Goal: Task Accomplishment & Management: Complete application form

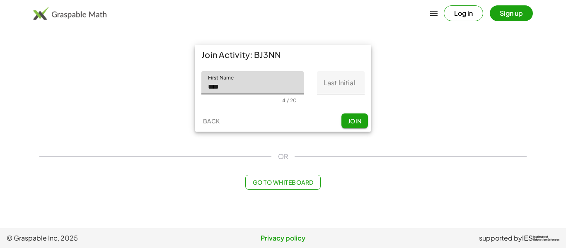
type input "****"
click at [358, 79] on input "Last Initial" at bounding box center [341, 82] width 48 height 23
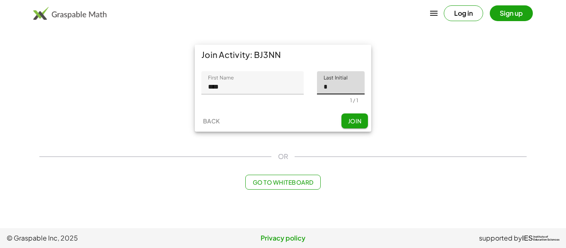
type input "*"
click at [354, 124] on span "Join" at bounding box center [355, 120] width 14 height 7
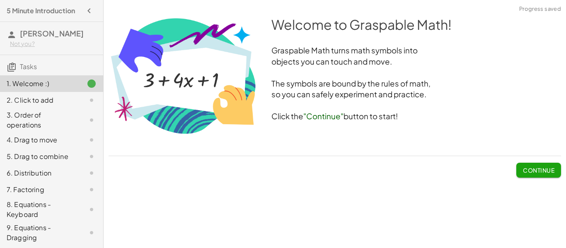
click at [541, 167] on span "Continue" at bounding box center [538, 170] width 31 height 7
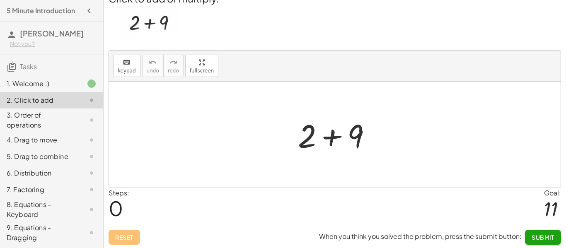
scroll to position [15, 0]
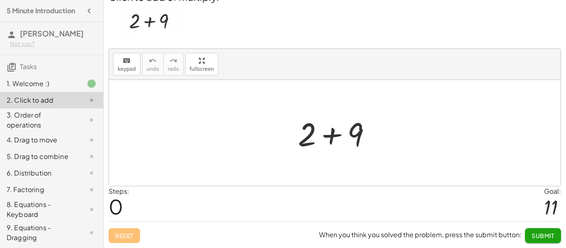
click at [550, 238] on span "Submit" at bounding box center [543, 235] width 23 height 7
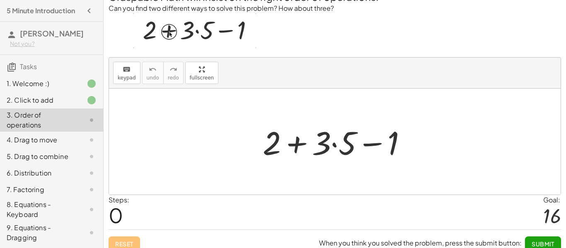
click at [550, 238] on button "Submit" at bounding box center [543, 244] width 36 height 15
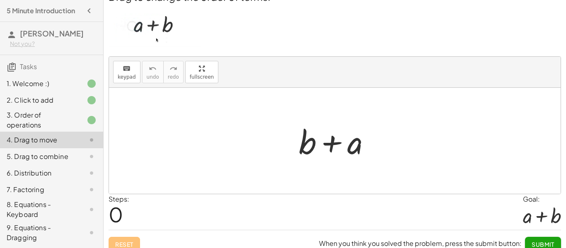
click at [81, 97] on div at bounding box center [84, 100] width 23 height 10
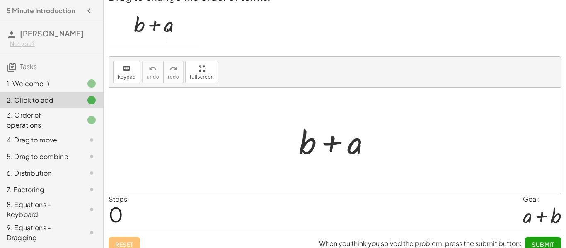
click at [81, 97] on div at bounding box center [84, 100] width 23 height 10
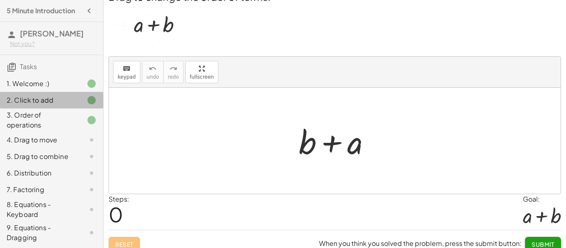
click at [81, 97] on div at bounding box center [84, 100] width 23 height 10
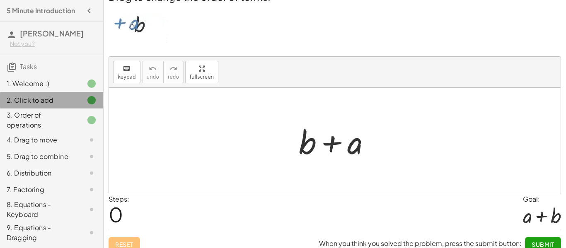
click at [81, 97] on div at bounding box center [84, 100] width 23 height 10
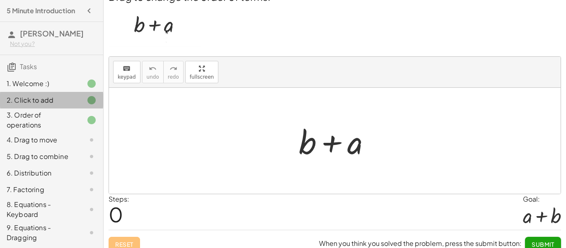
click at [81, 97] on div at bounding box center [84, 100] width 23 height 10
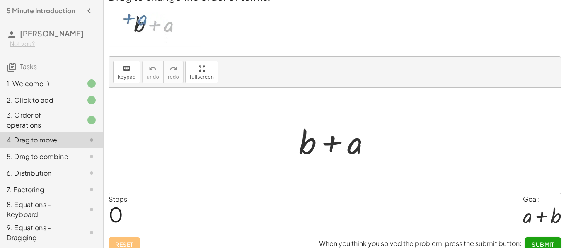
click at [134, 242] on div "Reset When you think you solved the problem, press the submit button: Submit" at bounding box center [335, 241] width 453 height 22
click at [129, 244] on div "Reset When you think you solved the problem, press the submit button: Submit" at bounding box center [335, 241] width 453 height 22
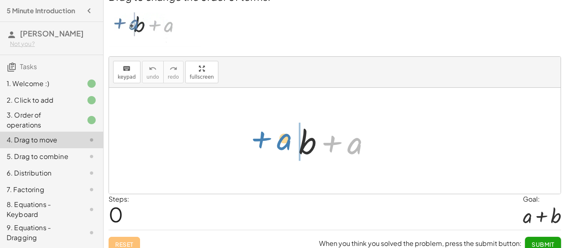
drag, startPoint x: 354, startPoint y: 150, endPoint x: 283, endPoint y: 145, distance: 71.8
click at [283, 145] on div "+ a + b + a" at bounding box center [335, 141] width 452 height 106
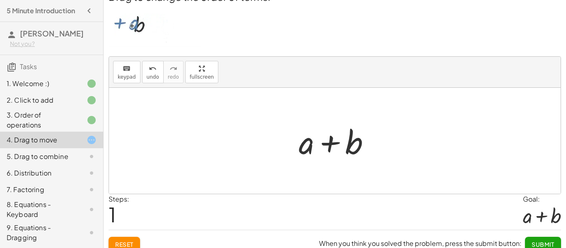
click at [27, 42] on div "Not you?" at bounding box center [53, 44] width 87 height 8
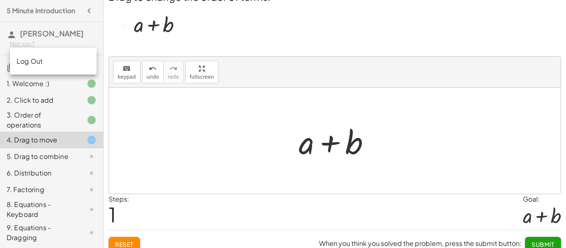
click at [29, 55] on div "Log Out" at bounding box center [53, 61] width 87 height 20
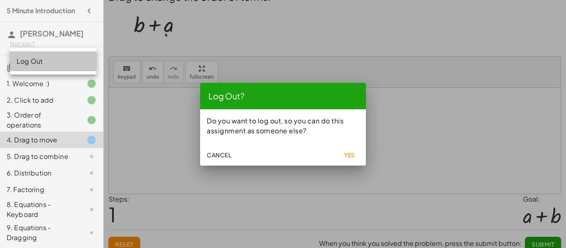
scroll to position [0, 0]
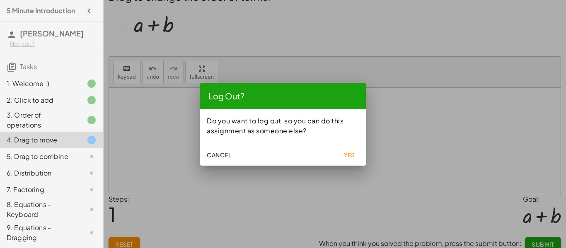
click at [348, 159] on button "Yes" at bounding box center [349, 155] width 27 height 15
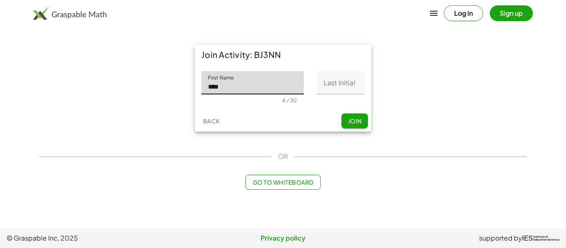
type input "****"
click at [337, 87] on input "Last Initial" at bounding box center [341, 82] width 48 height 23
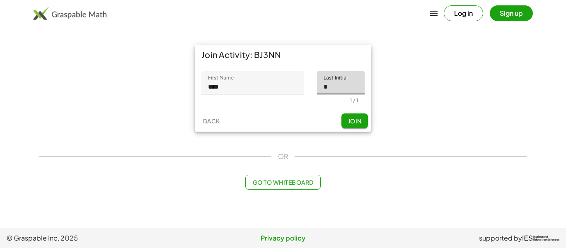
type input "*"
click at [358, 120] on span "Join" at bounding box center [355, 120] width 14 height 7
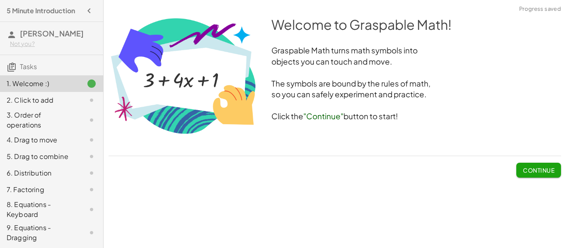
click at [538, 171] on span "Continue" at bounding box center [538, 170] width 31 height 7
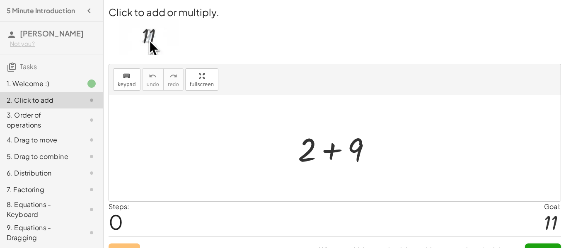
click at [331, 150] on div at bounding box center [338, 148] width 88 height 43
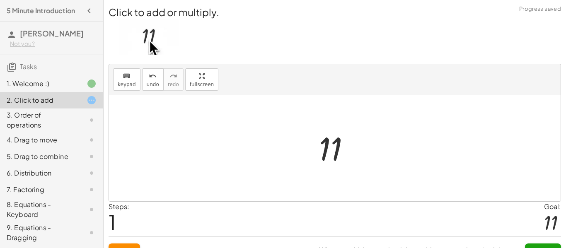
click at [540, 245] on button "Submit" at bounding box center [543, 251] width 36 height 15
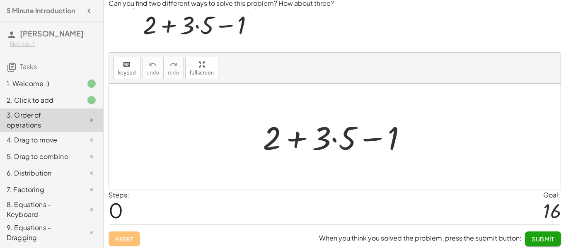
scroll to position [24, 0]
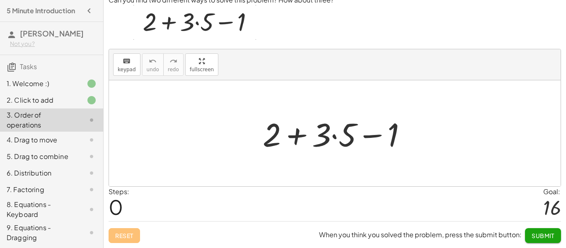
click at [333, 138] on div at bounding box center [338, 133] width 159 height 43
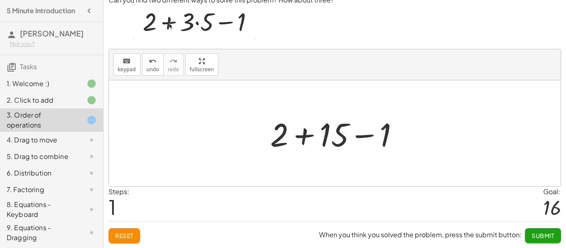
click at [309, 136] on div at bounding box center [338, 133] width 144 height 43
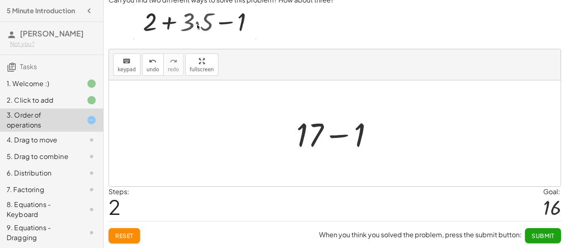
click at [336, 139] on div at bounding box center [338, 133] width 92 height 43
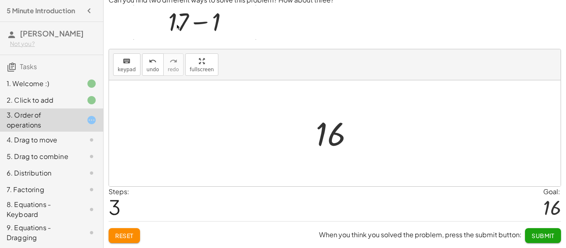
click at [556, 237] on button "Submit" at bounding box center [543, 235] width 36 height 15
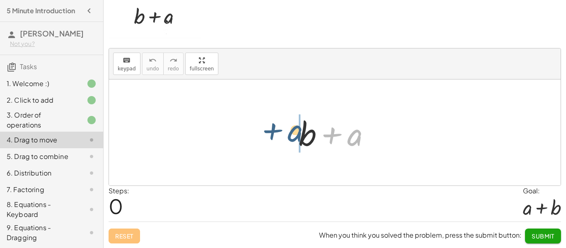
drag, startPoint x: 358, startPoint y: 140, endPoint x: 283, endPoint y: 134, distance: 75.2
click at [283, 134] on div "+ a + b + a" at bounding box center [335, 133] width 452 height 106
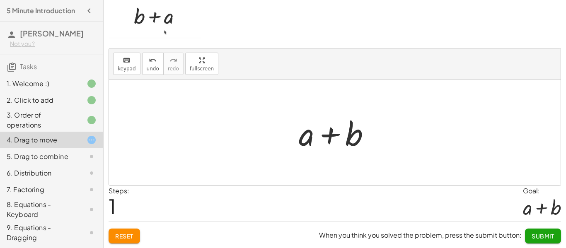
click at [545, 235] on span "Submit" at bounding box center [543, 235] width 23 height 7
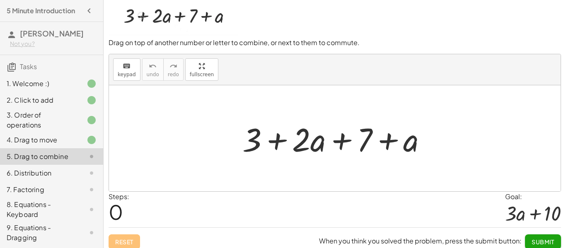
click at [382, 141] on div at bounding box center [337, 138] width 199 height 43
click at [336, 138] on div at bounding box center [337, 138] width 199 height 43
drag, startPoint x: 252, startPoint y: 143, endPoint x: 358, endPoint y: 133, distance: 106.5
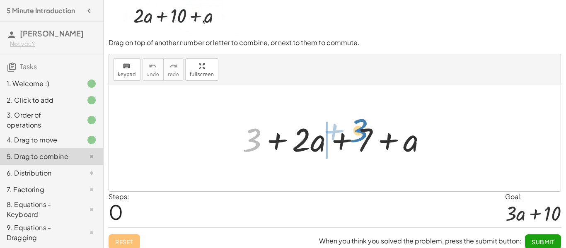
click at [358, 133] on div at bounding box center [337, 138] width 199 height 43
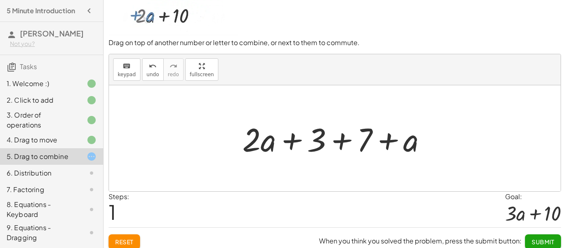
click at [342, 145] on div at bounding box center [337, 138] width 199 height 43
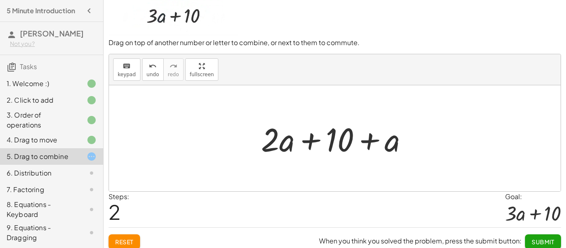
click at [366, 139] on div at bounding box center [338, 138] width 162 height 43
drag, startPoint x: 292, startPoint y: 139, endPoint x: 488, endPoint y: 136, distance: 196.5
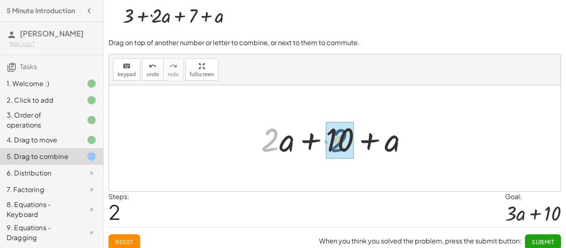
drag, startPoint x: 273, startPoint y: 147, endPoint x: 343, endPoint y: 148, distance: 69.6
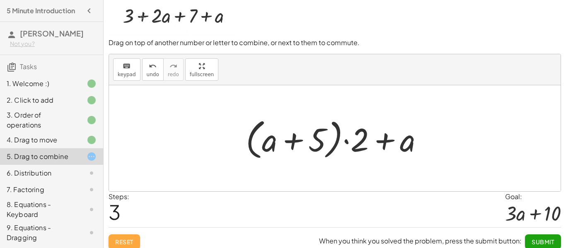
click at [130, 240] on span "Reset" at bounding box center [124, 241] width 18 height 7
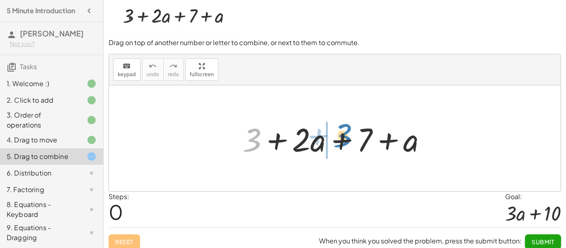
drag, startPoint x: 256, startPoint y: 136, endPoint x: 347, endPoint y: 132, distance: 91.3
click at [347, 132] on div at bounding box center [337, 138] width 199 height 43
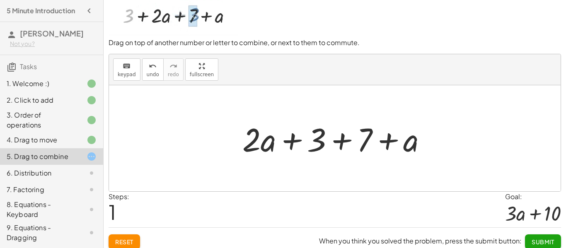
click at [340, 143] on div at bounding box center [337, 138] width 199 height 43
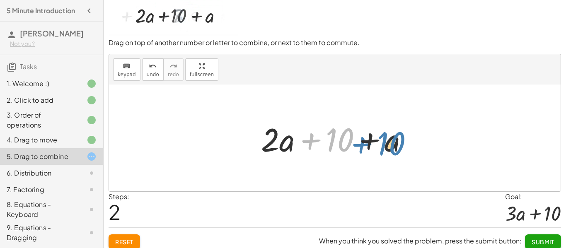
drag, startPoint x: 335, startPoint y: 144, endPoint x: 390, endPoint y: 148, distance: 55.2
click at [390, 148] on div at bounding box center [338, 138] width 162 height 43
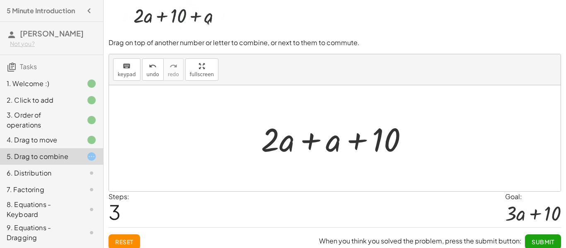
click at [306, 137] on div at bounding box center [338, 138] width 162 height 43
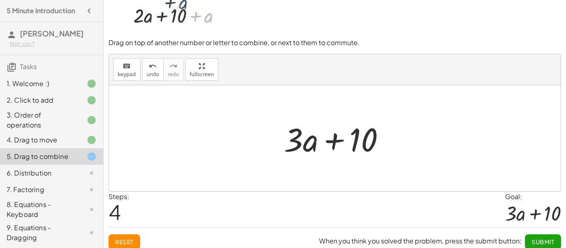
click at [340, 142] on div at bounding box center [338, 138] width 116 height 43
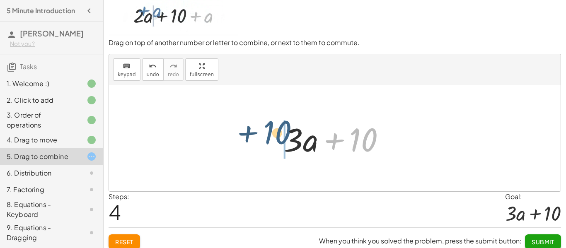
drag, startPoint x: 362, startPoint y: 142, endPoint x: 266, endPoint y: 138, distance: 95.4
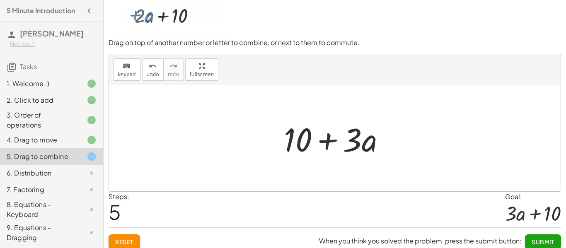
click at [327, 144] on div at bounding box center [338, 138] width 116 height 43
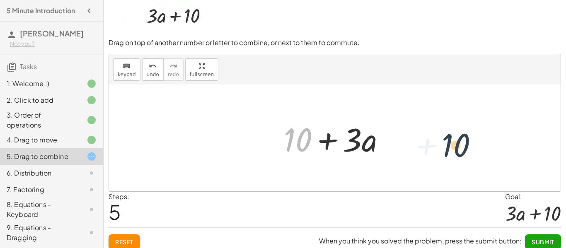
drag, startPoint x: 306, startPoint y: 145, endPoint x: 466, endPoint y: 150, distance: 160.5
click at [466, 150] on div "+ 3 + · 2 · a + 7 + a + · 2 · a + 3 + 7 + a + · 2 · a + 10 + a + · 2 · a + a + …" at bounding box center [335, 138] width 452 height 106
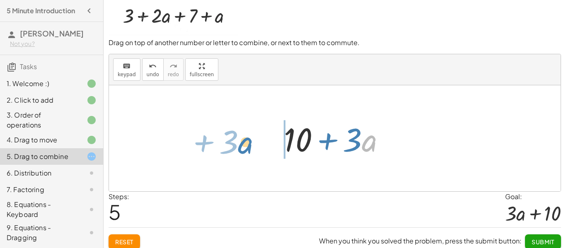
drag, startPoint x: 367, startPoint y: 144, endPoint x: 243, endPoint y: 146, distance: 123.9
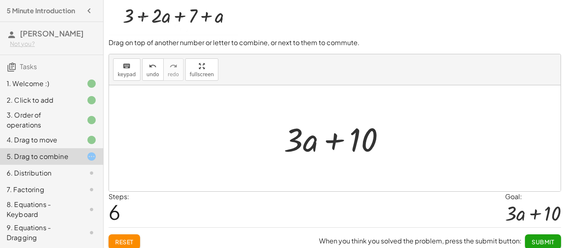
click at [128, 243] on span "Reset" at bounding box center [124, 241] width 18 height 7
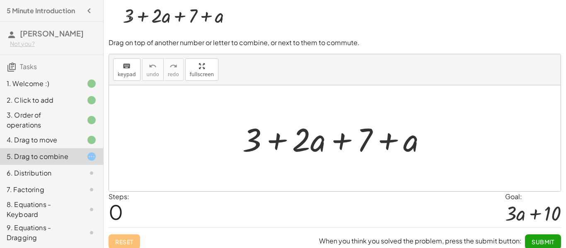
click at [340, 143] on div at bounding box center [337, 138] width 199 height 43
drag, startPoint x: 253, startPoint y: 140, endPoint x: 338, endPoint y: 140, distance: 85.4
click at [338, 140] on div at bounding box center [337, 138] width 199 height 43
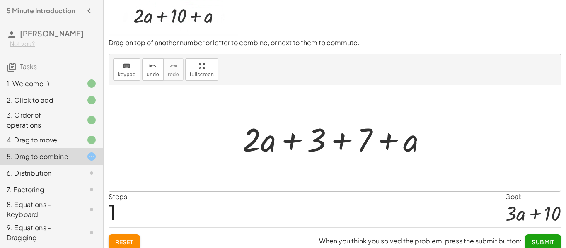
click at [341, 143] on div at bounding box center [337, 138] width 199 height 43
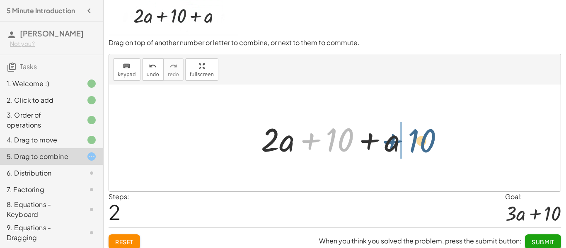
drag, startPoint x: 347, startPoint y: 138, endPoint x: 434, endPoint y: 138, distance: 87.0
click at [434, 138] on div "+ 3 + · 2 · a + 7 + a + · 2 · a + 3 + 7 + a + 10 + + · 2 · a + a 10" at bounding box center [335, 138] width 452 height 106
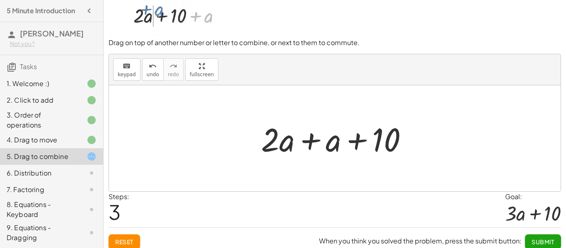
click at [311, 142] on div at bounding box center [338, 138] width 162 height 43
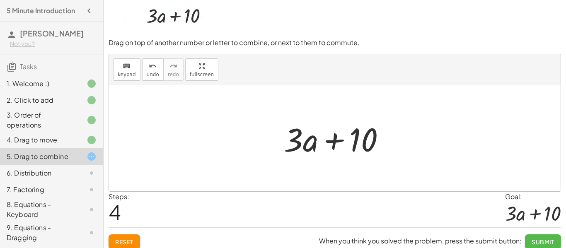
click at [537, 237] on button "Submit" at bounding box center [543, 242] width 36 height 15
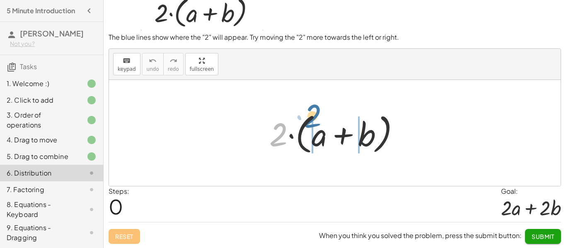
drag, startPoint x: 281, startPoint y: 131, endPoint x: 318, endPoint y: 117, distance: 39.7
click at [318, 117] on div at bounding box center [337, 133] width 145 height 48
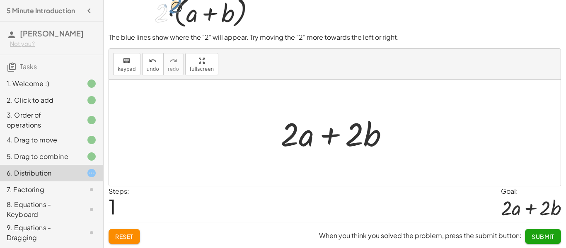
click at [540, 233] on span "Submit" at bounding box center [543, 236] width 23 height 7
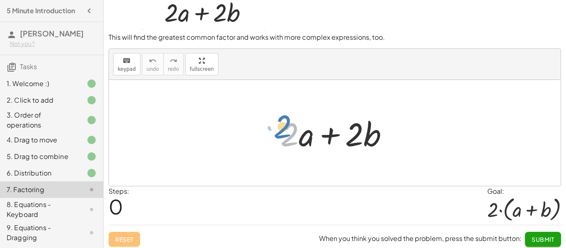
drag, startPoint x: 295, startPoint y: 130, endPoint x: 288, endPoint y: 122, distance: 10.6
click at [288, 122] on div at bounding box center [337, 133] width 123 height 43
drag, startPoint x: 352, startPoint y: 135, endPoint x: 283, endPoint y: 133, distance: 69.2
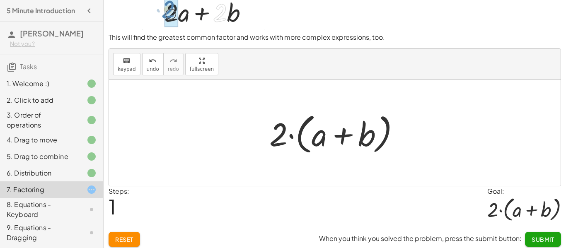
click at [543, 242] on span "Submit" at bounding box center [543, 239] width 23 height 7
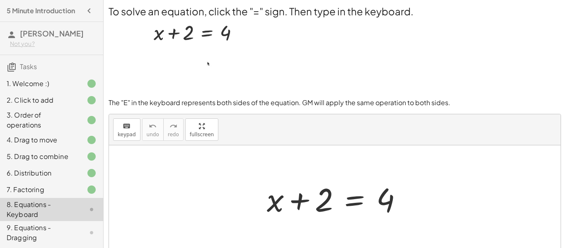
scroll to position [0, 0]
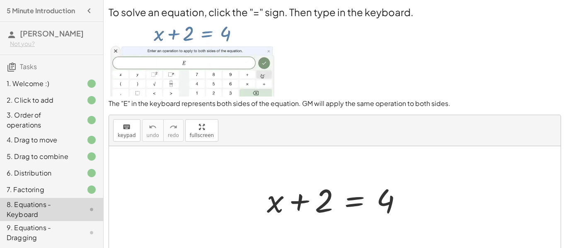
click at [356, 205] on div at bounding box center [338, 199] width 150 height 43
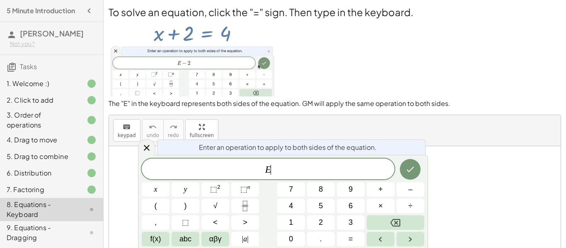
scroll to position [0, 0]
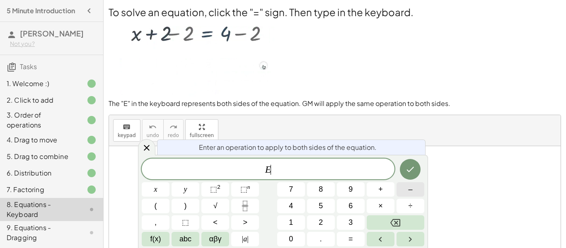
click at [411, 192] on span "–" at bounding box center [410, 189] width 4 height 11
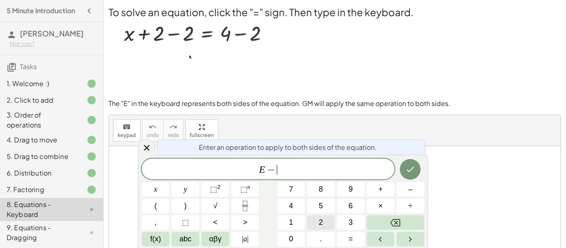
click at [314, 224] on button "2" at bounding box center [321, 223] width 28 height 15
click at [418, 173] on button "Done" at bounding box center [410, 169] width 21 height 21
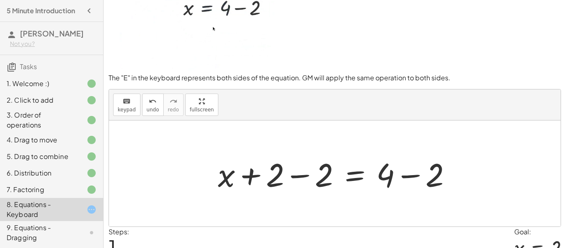
scroll to position [30, 0]
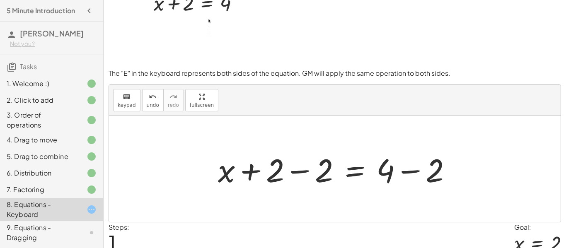
click at [303, 172] on div at bounding box center [338, 169] width 249 height 43
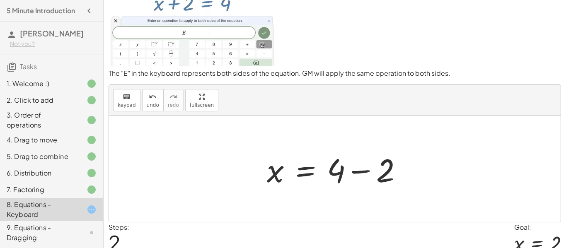
click at [357, 172] on div at bounding box center [338, 169] width 150 height 43
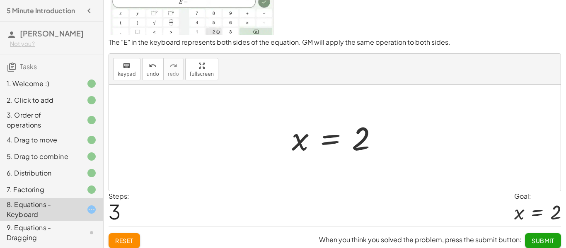
scroll to position [66, 0]
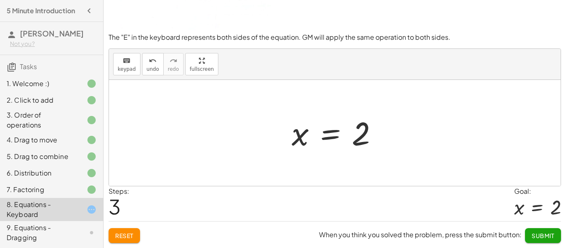
click at [533, 233] on span "Submit" at bounding box center [543, 235] width 23 height 7
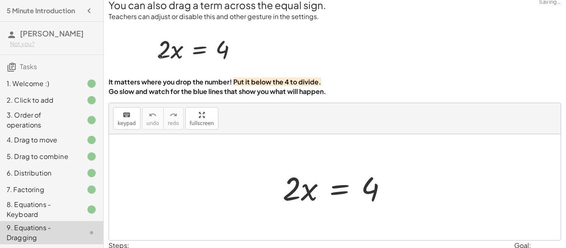
scroll to position [5, 0]
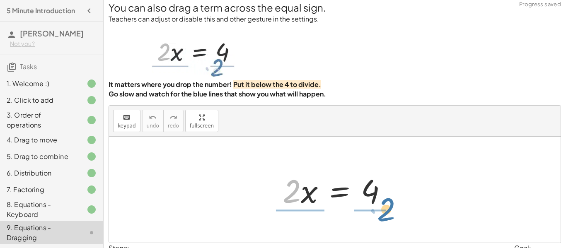
drag, startPoint x: 293, startPoint y: 189, endPoint x: 387, endPoint y: 210, distance: 95.6
click at [387, 210] on div at bounding box center [337, 190] width 119 height 43
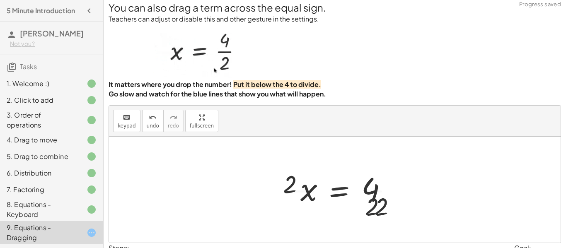
click at [387, 210] on div at bounding box center [340, 190] width 128 height 64
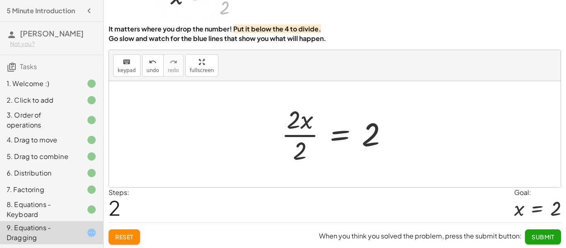
scroll to position [61, 0]
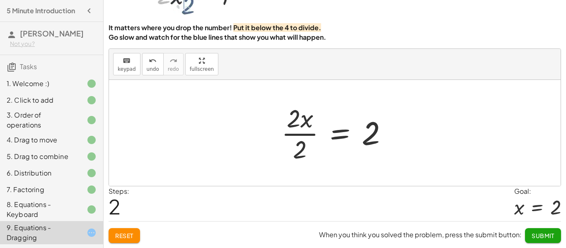
click at [300, 130] on div at bounding box center [337, 133] width 121 height 64
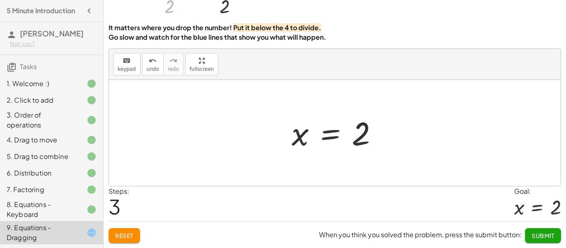
click at [541, 237] on span "Submit" at bounding box center [543, 235] width 23 height 7
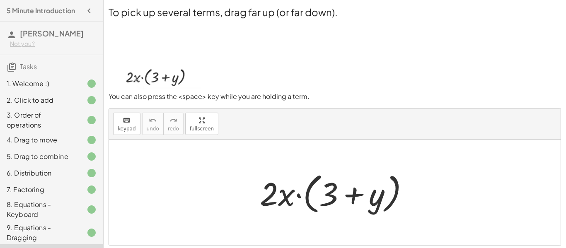
scroll to position [111, 0]
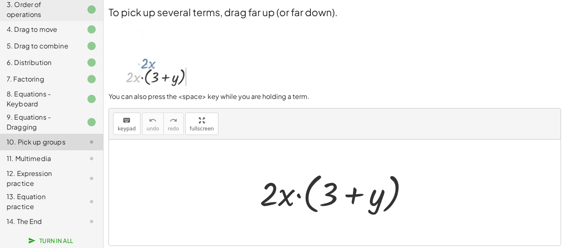
click at [77, 125] on div at bounding box center [84, 122] width 23 height 10
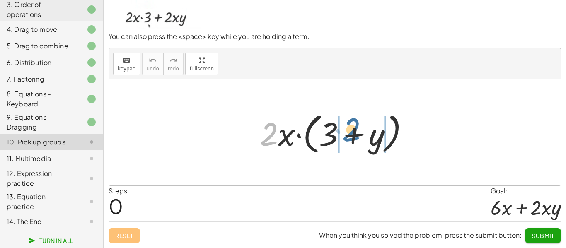
drag, startPoint x: 255, startPoint y: 137, endPoint x: 338, endPoint y: 132, distance: 83.0
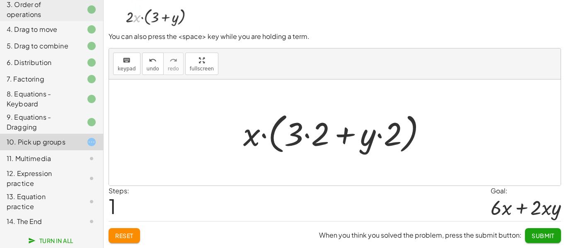
click at [137, 236] on button "Reset" at bounding box center [124, 235] width 31 height 15
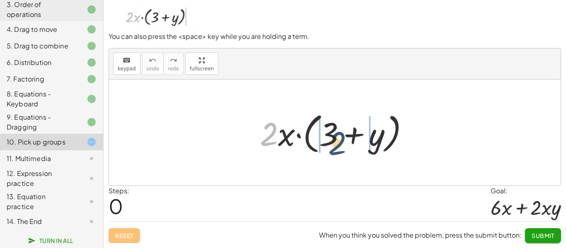
drag, startPoint x: 269, startPoint y: 145, endPoint x: 337, endPoint y: 155, distance: 69.5
click at [337, 155] on div at bounding box center [338, 133] width 164 height 48
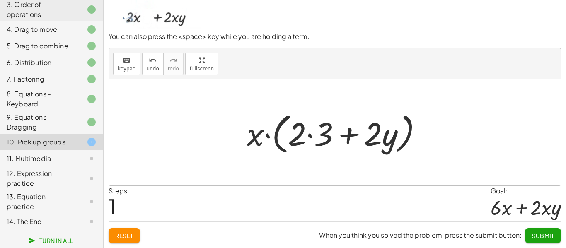
click at [310, 136] on div at bounding box center [338, 133] width 190 height 48
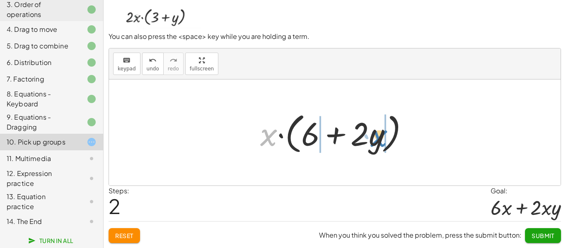
drag, startPoint x: 263, startPoint y: 139, endPoint x: 373, endPoint y: 140, distance: 110.2
click at [373, 140] on div at bounding box center [338, 133] width 164 height 48
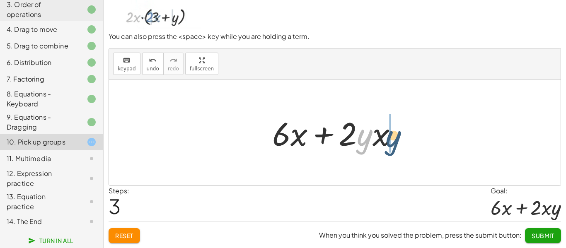
drag, startPoint x: 367, startPoint y: 139, endPoint x: 397, endPoint y: 140, distance: 29.9
click at [397, 140] on div at bounding box center [338, 132] width 140 height 43
click at [542, 231] on button "Submit" at bounding box center [543, 235] width 36 height 15
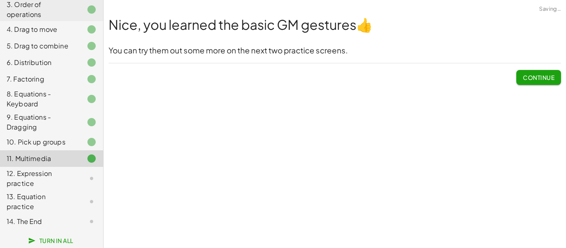
scroll to position [0, 0]
click at [550, 75] on span "Continue" at bounding box center [538, 77] width 31 height 7
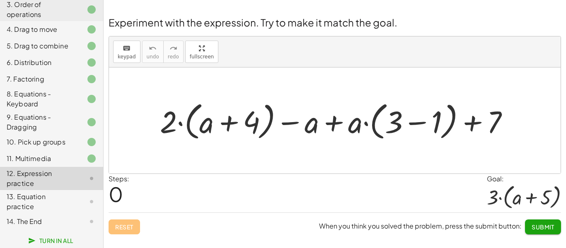
click at [417, 123] on div at bounding box center [338, 120] width 364 height 45
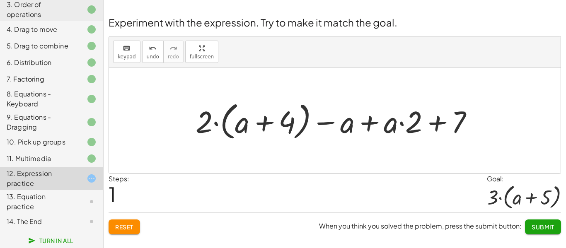
click at [262, 126] on div at bounding box center [337, 120] width 293 height 45
click at [400, 128] on div at bounding box center [337, 120] width 293 height 45
click at [441, 122] on div at bounding box center [337, 120] width 293 height 45
click at [370, 125] on div at bounding box center [337, 120] width 293 height 45
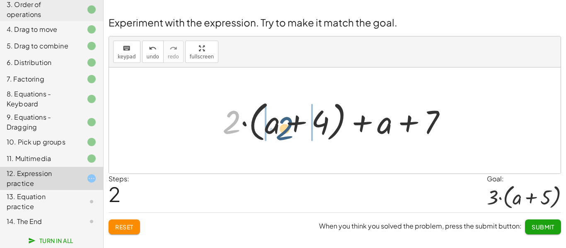
drag, startPoint x: 232, startPoint y: 117, endPoint x: 286, endPoint y: 124, distance: 53.4
click at [286, 124] on div at bounding box center [337, 121] width 239 height 48
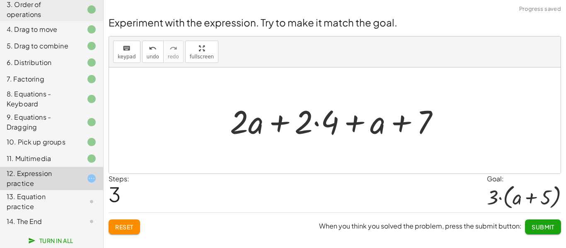
click at [315, 124] on div at bounding box center [338, 120] width 225 height 43
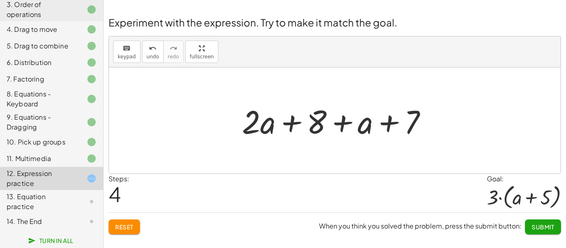
click at [290, 123] on div at bounding box center [338, 120] width 200 height 43
click at [339, 124] on div at bounding box center [338, 120] width 200 height 43
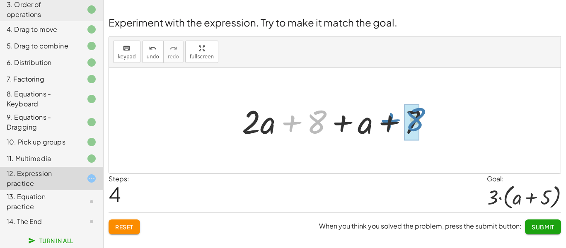
drag, startPoint x: 323, startPoint y: 126, endPoint x: 421, endPoint y: 124, distance: 98.7
click at [421, 124] on div at bounding box center [338, 120] width 200 height 43
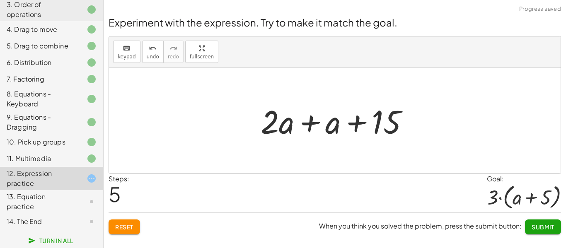
click at [359, 126] on div at bounding box center [338, 120] width 163 height 43
click at [308, 126] on div at bounding box center [338, 120] width 163 height 43
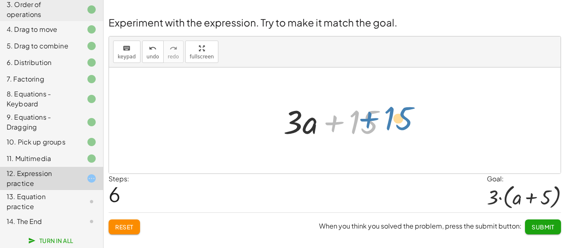
drag, startPoint x: 359, startPoint y: 123, endPoint x: 394, endPoint y: 119, distance: 35.0
click at [394, 119] on div at bounding box center [338, 120] width 118 height 43
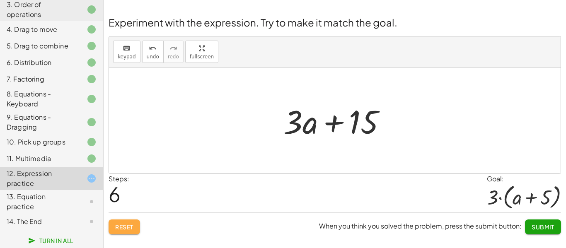
click at [131, 223] on span "Reset" at bounding box center [124, 226] width 18 height 7
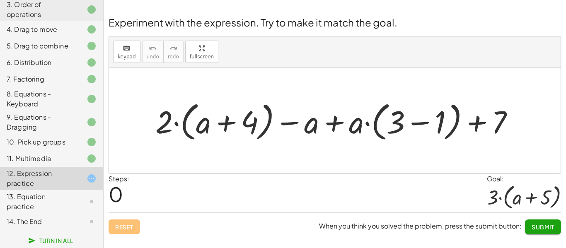
click at [332, 126] on div at bounding box center [338, 121] width 374 height 46
drag, startPoint x: 356, startPoint y: 128, endPoint x: 396, endPoint y: 126, distance: 40.6
click at [396, 126] on div at bounding box center [338, 121] width 374 height 46
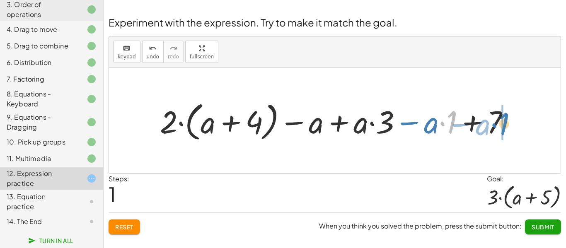
drag, startPoint x: 453, startPoint y: 126, endPoint x: 505, endPoint y: 127, distance: 51.8
click at [505, 127] on div at bounding box center [338, 121] width 365 height 46
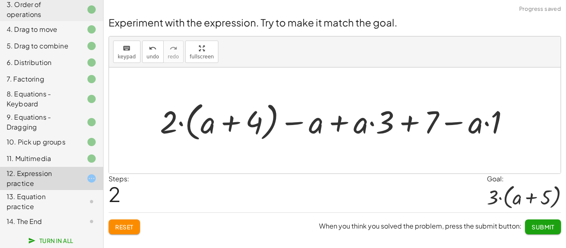
click at [484, 125] on div at bounding box center [338, 121] width 365 height 46
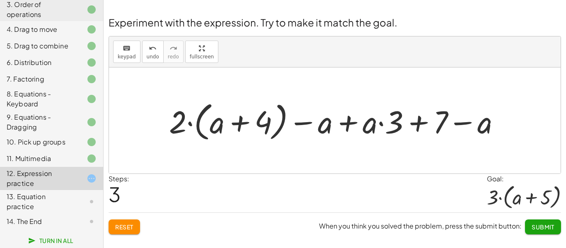
click at [123, 232] on button "Reset" at bounding box center [124, 227] width 31 height 15
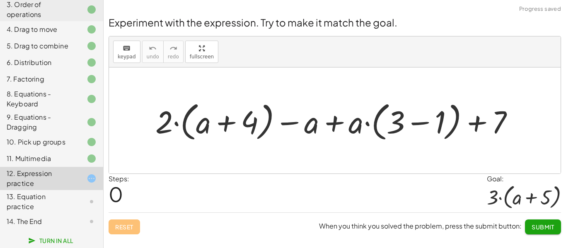
click at [424, 123] on div at bounding box center [338, 121] width 374 height 46
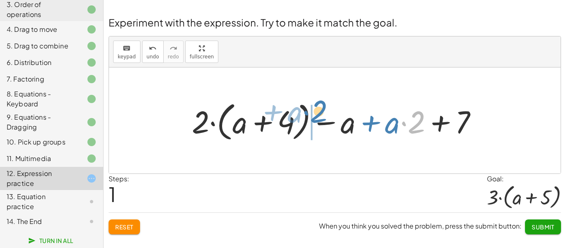
drag, startPoint x: 416, startPoint y: 126, endPoint x: 320, endPoint y: 114, distance: 96.4
click at [320, 114] on div at bounding box center [338, 121] width 300 height 46
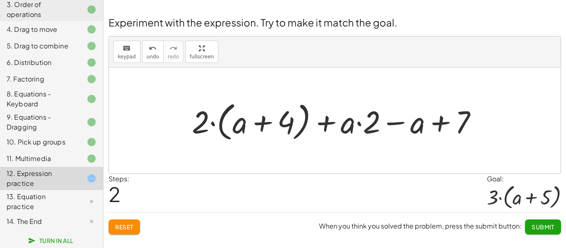
click at [362, 127] on div at bounding box center [338, 121] width 300 height 46
click at [410, 123] on div at bounding box center [338, 121] width 300 height 46
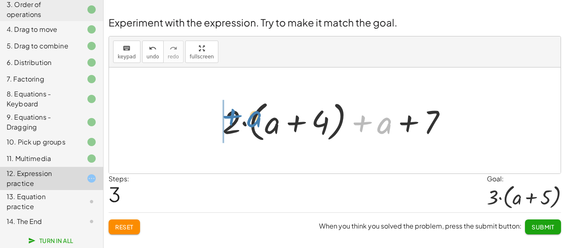
drag, startPoint x: 385, startPoint y: 126, endPoint x: 254, endPoint y: 120, distance: 130.3
click at [254, 120] on div at bounding box center [337, 121] width 239 height 48
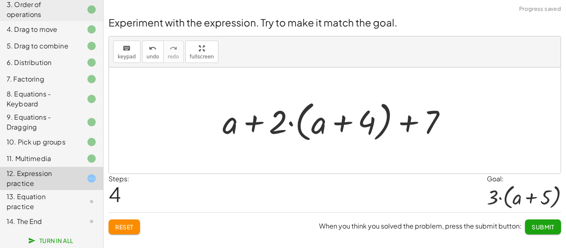
click at [260, 125] on div at bounding box center [337, 121] width 239 height 48
click at [73, 71] on div "5. Drag to combine" at bounding box center [51, 79] width 103 height 17
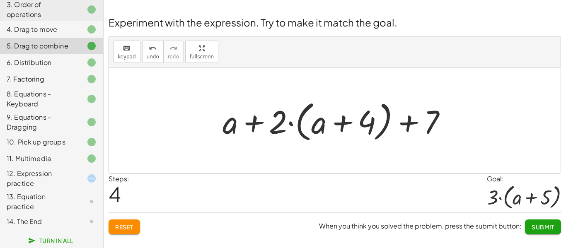
click at [73, 38] on div "5. Drag to combine" at bounding box center [51, 46] width 103 height 17
click at [73, 71] on div "5. Drag to combine" at bounding box center [51, 79] width 103 height 17
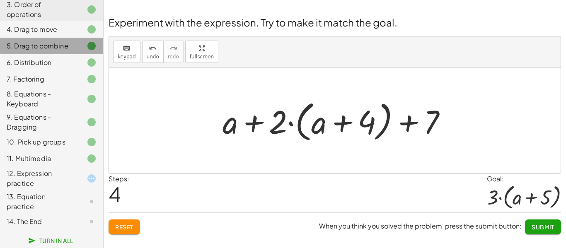
click at [73, 38] on div "5. Drag to combine" at bounding box center [51, 46] width 103 height 17
click at [73, 71] on div "5. Drag to combine" at bounding box center [51, 79] width 103 height 17
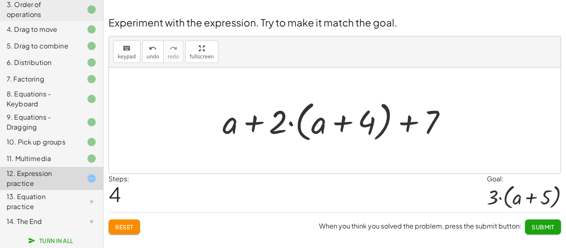
click at [139, 231] on button "Reset" at bounding box center [124, 227] width 31 height 15
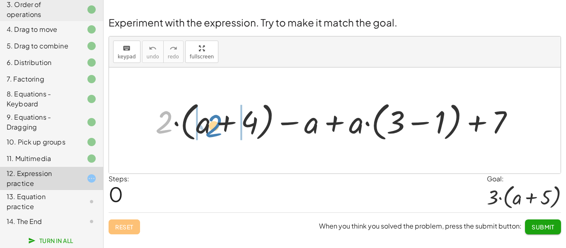
drag, startPoint x: 170, startPoint y: 129, endPoint x: 220, endPoint y: 133, distance: 49.9
click at [220, 133] on div at bounding box center [338, 121] width 374 height 46
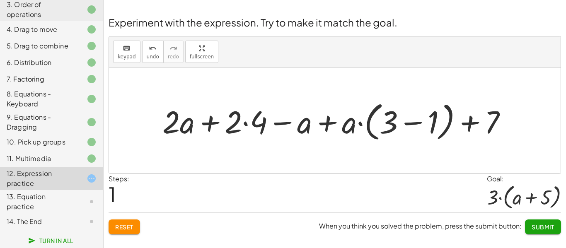
click at [406, 121] on div at bounding box center [338, 121] width 360 height 46
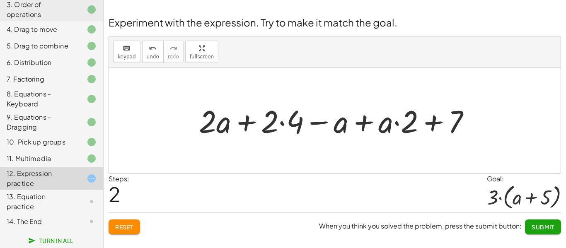
click at [133, 228] on span "Reset" at bounding box center [124, 226] width 18 height 7
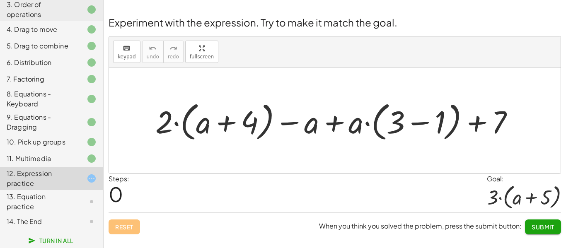
click at [419, 122] on div at bounding box center [338, 121] width 374 height 46
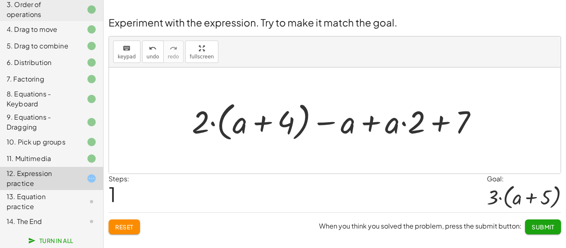
click at [213, 124] on div at bounding box center [338, 121] width 300 height 46
drag, startPoint x: 203, startPoint y: 121, endPoint x: 292, endPoint y: 123, distance: 88.3
click at [292, 123] on div at bounding box center [338, 121] width 300 height 46
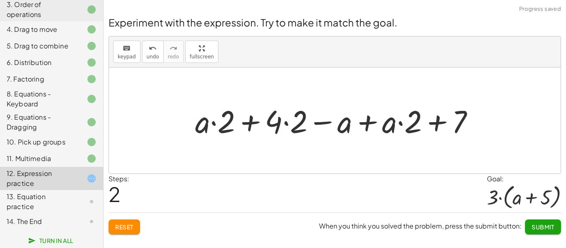
click at [286, 124] on div at bounding box center [338, 120] width 294 height 41
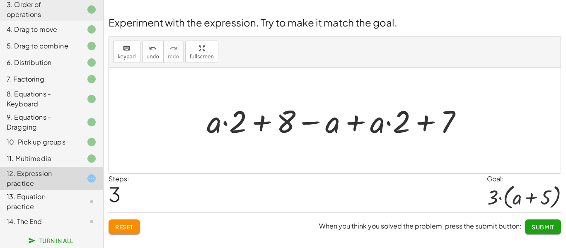
click at [228, 126] on div at bounding box center [338, 120] width 271 height 41
drag, startPoint x: 216, startPoint y: 122, endPoint x: 255, endPoint y: 119, distance: 39.1
click at [255, 119] on div at bounding box center [338, 120] width 271 height 41
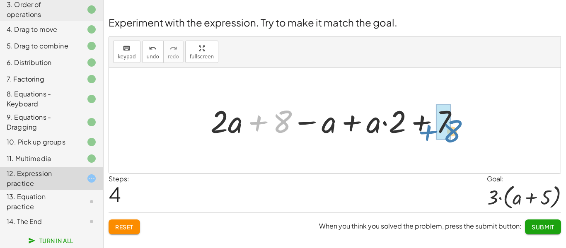
drag, startPoint x: 282, startPoint y: 123, endPoint x: 450, endPoint y: 133, distance: 168.9
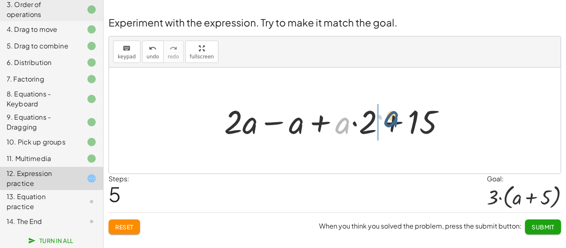
drag, startPoint x: 343, startPoint y: 128, endPoint x: 392, endPoint y: 121, distance: 49.4
click at [392, 121] on div at bounding box center [338, 120] width 236 height 43
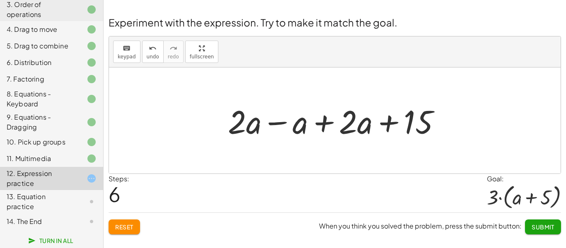
click at [266, 124] on div at bounding box center [338, 120] width 228 height 43
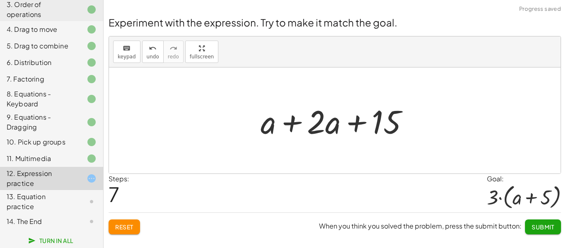
click at [287, 125] on div at bounding box center [338, 120] width 163 height 43
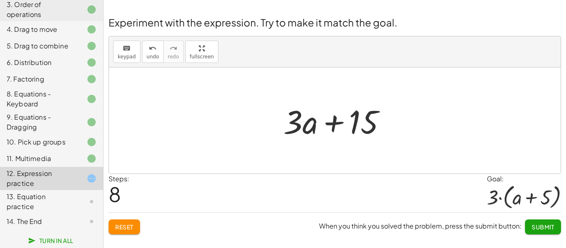
click at [122, 231] on button "Reset" at bounding box center [124, 227] width 31 height 15
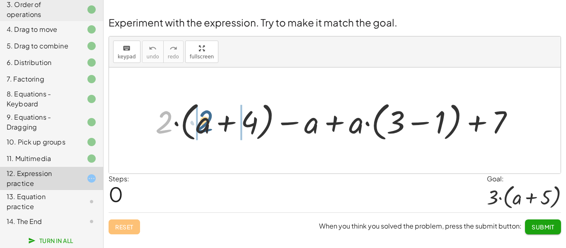
drag, startPoint x: 166, startPoint y: 125, endPoint x: 218, endPoint y: 122, distance: 51.9
click at [218, 122] on div at bounding box center [338, 121] width 374 height 46
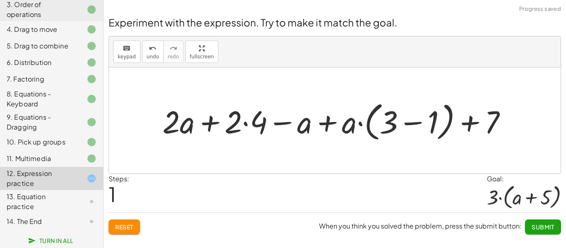
click at [243, 124] on div at bounding box center [338, 121] width 360 height 46
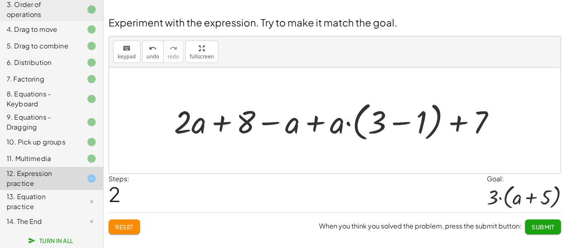
click at [396, 121] on div at bounding box center [338, 121] width 336 height 46
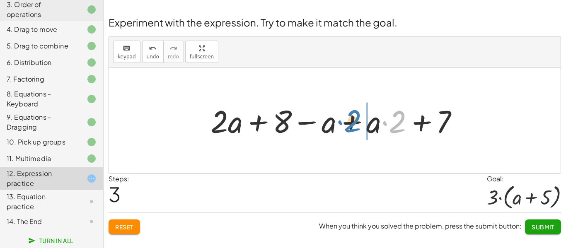
drag, startPoint x: 395, startPoint y: 125, endPoint x: 356, endPoint y: 123, distance: 38.2
click at [356, 123] on div at bounding box center [337, 120] width 263 height 41
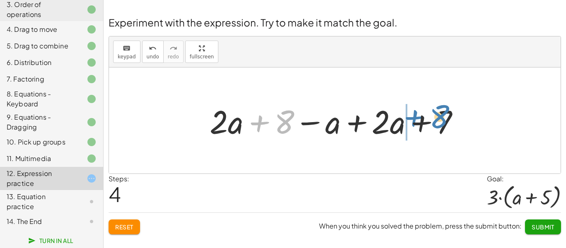
drag, startPoint x: 256, startPoint y: 121, endPoint x: 411, endPoint y: 116, distance: 154.7
click at [411, 116] on div at bounding box center [338, 120] width 265 height 43
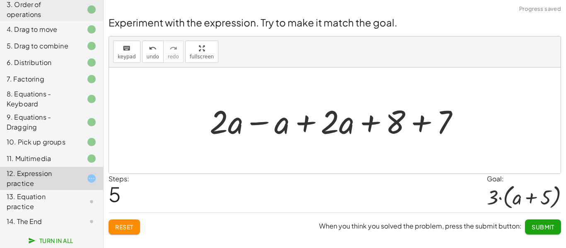
click at [298, 123] on div at bounding box center [338, 120] width 265 height 43
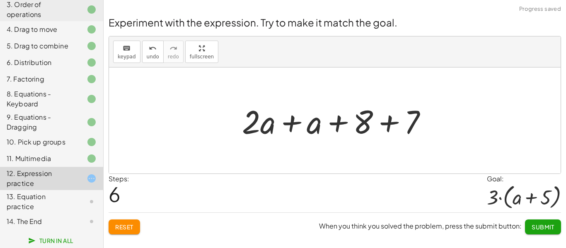
click at [289, 123] on div at bounding box center [338, 120] width 200 height 43
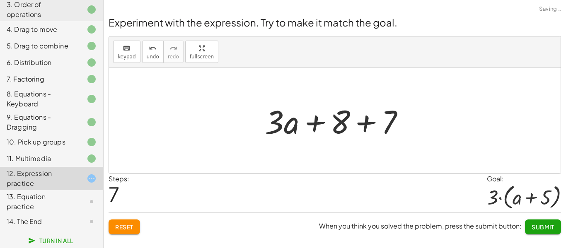
click at [365, 123] on div at bounding box center [338, 120] width 155 height 43
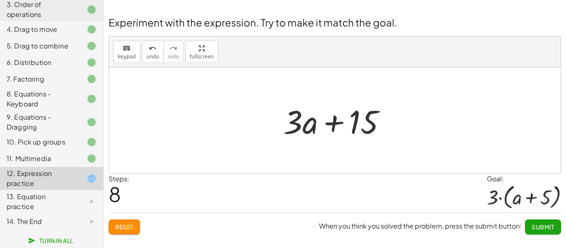
click at [365, 123] on div at bounding box center [338, 120] width 118 height 43
click at [327, 119] on div at bounding box center [338, 120] width 118 height 43
click at [544, 228] on span "Submit" at bounding box center [543, 226] width 23 height 7
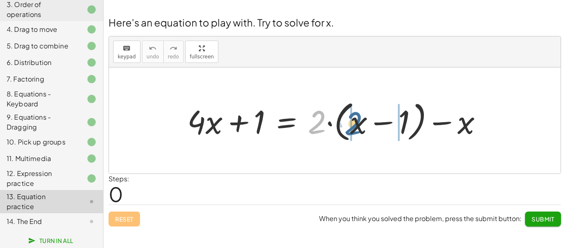
drag, startPoint x: 315, startPoint y: 127, endPoint x: 351, endPoint y: 128, distance: 36.5
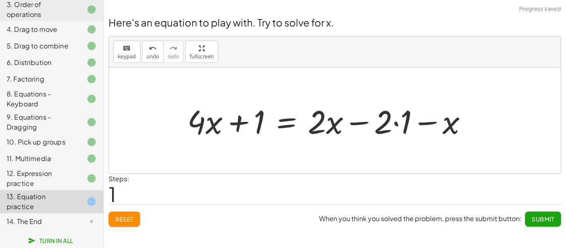
click at [397, 122] on div at bounding box center [330, 120] width 295 height 43
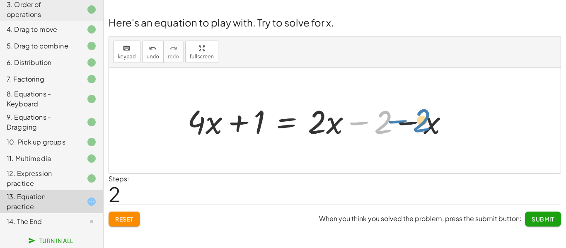
drag, startPoint x: 379, startPoint y: 126, endPoint x: 416, endPoint y: 124, distance: 36.5
click at [416, 124] on div at bounding box center [321, 120] width 276 height 43
drag, startPoint x: 430, startPoint y: 126, endPoint x: 382, endPoint y: 121, distance: 48.7
click at [382, 121] on div at bounding box center [321, 120] width 276 height 43
drag, startPoint x: 382, startPoint y: 127, endPoint x: 470, endPoint y: 131, distance: 88.8
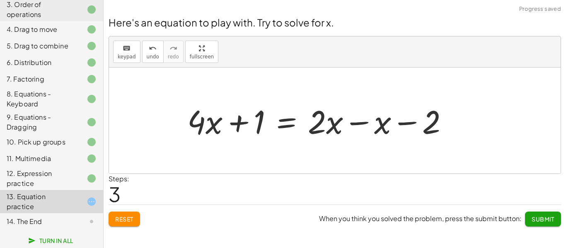
click at [334, 125] on div at bounding box center [321, 120] width 276 height 43
click at [354, 121] on div at bounding box center [321, 120] width 276 height 43
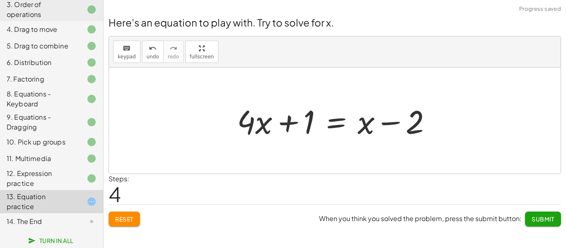
click at [396, 123] on div at bounding box center [338, 120] width 210 height 43
drag, startPoint x: 295, startPoint y: 125, endPoint x: 431, endPoint y: 128, distance: 136.8
click at [431, 128] on div at bounding box center [338, 120] width 210 height 43
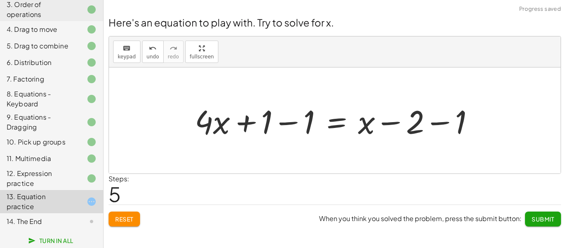
click at [436, 127] on div at bounding box center [338, 120] width 295 height 43
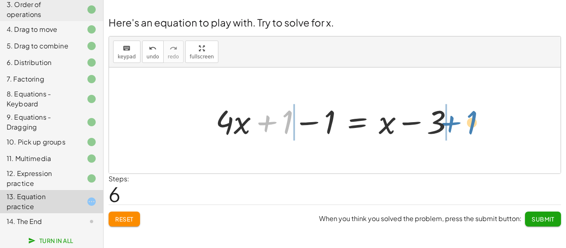
drag, startPoint x: 269, startPoint y: 123, endPoint x: 459, endPoint y: 123, distance: 189.4
click at [459, 123] on div at bounding box center [337, 120] width 253 height 43
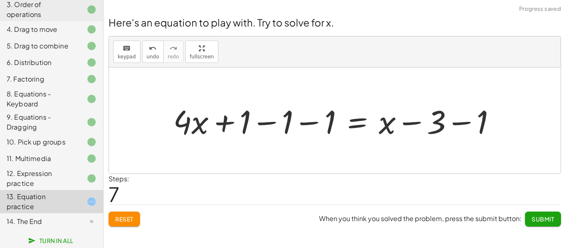
click at [281, 125] on div at bounding box center [338, 120] width 338 height 43
click at [281, 125] on div at bounding box center [380, 120] width 253 height 43
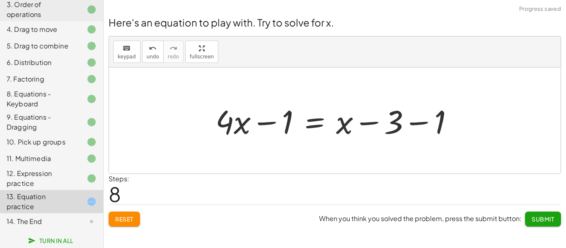
click at [264, 124] on div at bounding box center [337, 120] width 253 height 43
click at [380, 126] on div at bounding box center [337, 120] width 253 height 43
click at [423, 128] on div at bounding box center [337, 120] width 253 height 43
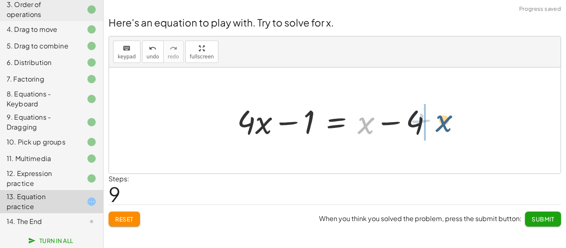
drag, startPoint x: 370, startPoint y: 128, endPoint x: 455, endPoint y: 125, distance: 85.0
click at [455, 125] on div "+ · 4 · x + 1 = + · 2 · ( + x − 1 ) − x + · 4 · x + 1 = + · 2 · x − · 2 · 1 − x…" at bounding box center [335, 121] width 452 height 106
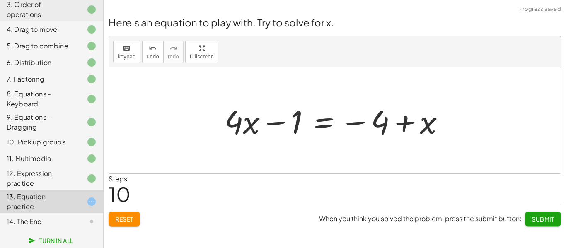
click at [409, 124] on div at bounding box center [337, 120] width 235 height 43
drag, startPoint x: 382, startPoint y: 125, endPoint x: 393, endPoint y: 122, distance: 11.9
click at [393, 122] on div at bounding box center [337, 120] width 235 height 43
click at [283, 125] on div at bounding box center [337, 120] width 235 height 43
click at [312, 122] on div at bounding box center [337, 120] width 235 height 43
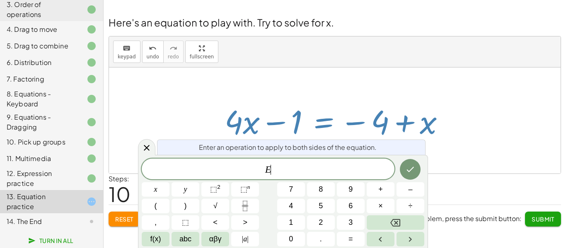
scroll to position [1, 0]
click at [378, 194] on span "+" at bounding box center [380, 189] width 5 height 11
click at [294, 222] on button "1" at bounding box center [291, 223] width 28 height 15
click at [413, 166] on icon "Done" at bounding box center [410, 170] width 10 height 10
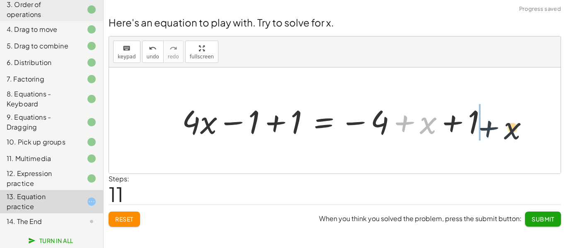
drag, startPoint x: 416, startPoint y: 125, endPoint x: 511, endPoint y: 131, distance: 95.1
click at [511, 131] on div "+ · 4 · x + 1 = + · 2 · ( + x − 1 ) − x + · 4 · x + 1 = + · 2 · x − · 2 · 1 − x…" at bounding box center [335, 121] width 452 height 106
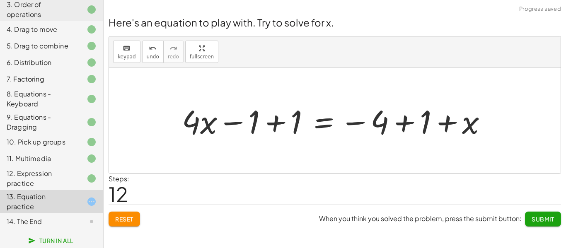
click at [408, 121] on div at bounding box center [338, 120] width 320 height 43
click at [275, 123] on div at bounding box center [317, 120] width 278 height 43
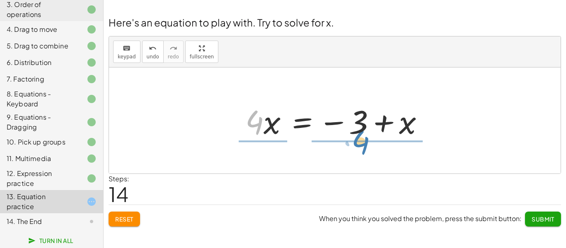
drag, startPoint x: 253, startPoint y: 123, endPoint x: 361, endPoint y: 143, distance: 109.2
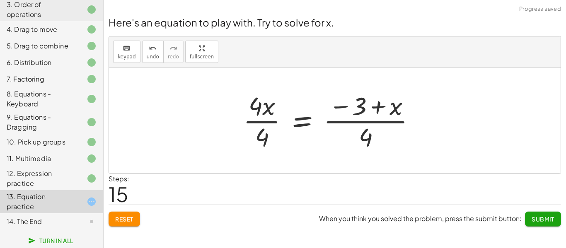
click at [370, 140] on div at bounding box center [332, 121] width 187 height 64
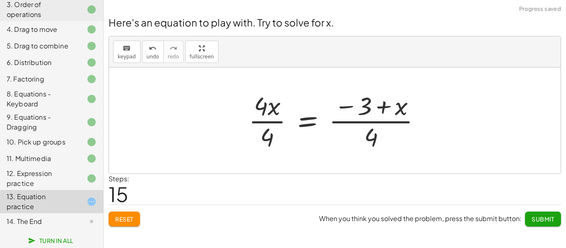
click at [370, 140] on div at bounding box center [338, 121] width 187 height 64
click at [374, 107] on div at bounding box center [338, 121] width 187 height 64
click at [369, 119] on div at bounding box center [338, 121] width 187 height 64
click at [262, 120] on div at bounding box center [338, 121] width 187 height 64
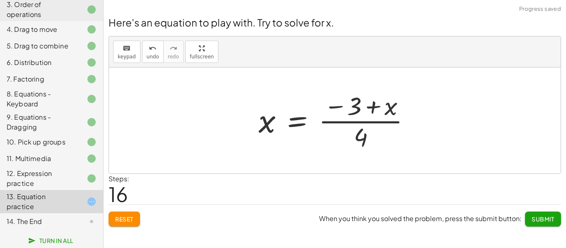
click at [354, 124] on div at bounding box center [337, 121] width 167 height 64
drag, startPoint x: 363, startPoint y: 135, endPoint x: 418, endPoint y: 106, distance: 61.7
click at [418, 106] on div at bounding box center [337, 121] width 167 height 64
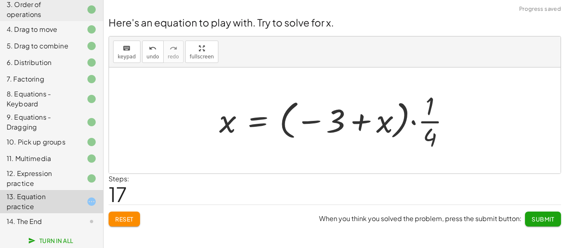
click at [424, 124] on div at bounding box center [338, 121] width 246 height 64
drag, startPoint x: 417, startPoint y: 124, endPoint x: 346, endPoint y: 121, distance: 70.9
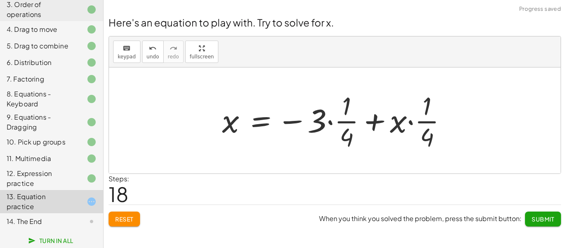
click at [380, 124] on div at bounding box center [338, 121] width 240 height 64
click at [117, 218] on span "Reset" at bounding box center [124, 219] width 18 height 7
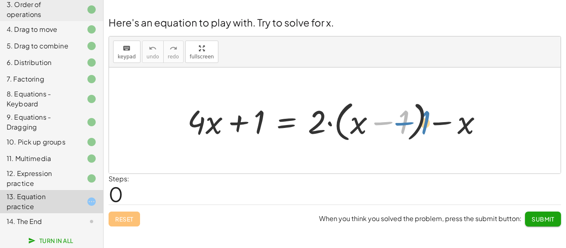
drag, startPoint x: 391, startPoint y: 125, endPoint x: 412, endPoint y: 125, distance: 21.6
click at [412, 125] on div at bounding box center [338, 121] width 310 height 48
click at [385, 125] on div at bounding box center [338, 121] width 310 height 48
drag, startPoint x: 322, startPoint y: 126, endPoint x: 356, endPoint y: 127, distance: 34.0
click at [356, 127] on div at bounding box center [338, 121] width 310 height 48
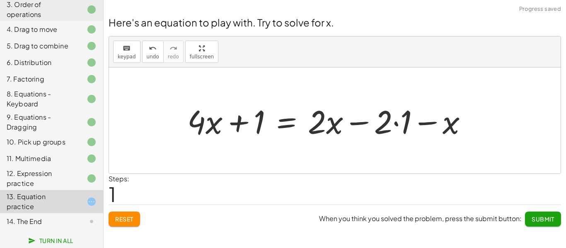
click at [399, 124] on div at bounding box center [330, 120] width 295 height 43
click at [385, 124] on div at bounding box center [321, 120] width 276 height 43
click at [249, 123] on div at bounding box center [321, 120] width 276 height 43
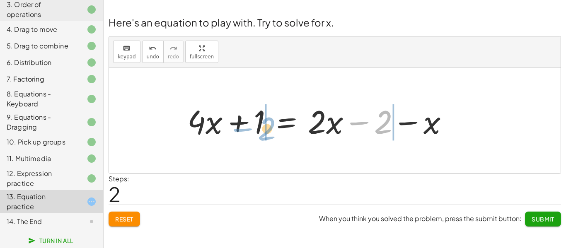
drag, startPoint x: 377, startPoint y: 126, endPoint x: 260, endPoint y: 133, distance: 117.1
click at [260, 133] on div at bounding box center [321, 120] width 276 height 43
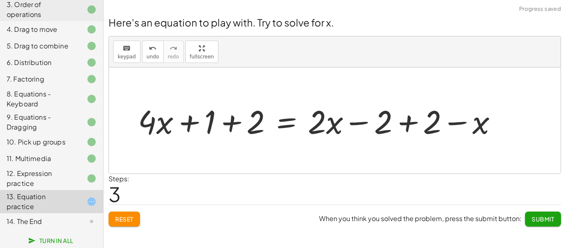
click at [235, 122] on div at bounding box center [321, 120] width 374 height 43
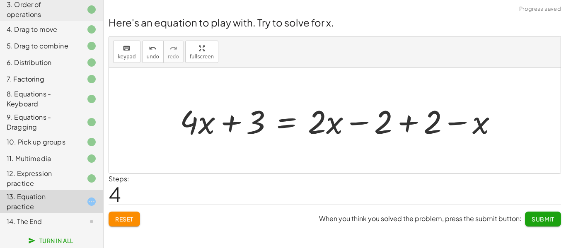
click at [405, 123] on div at bounding box center [342, 120] width 332 height 43
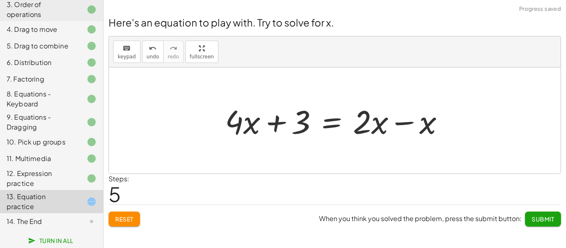
click at [401, 124] on div at bounding box center [338, 120] width 234 height 43
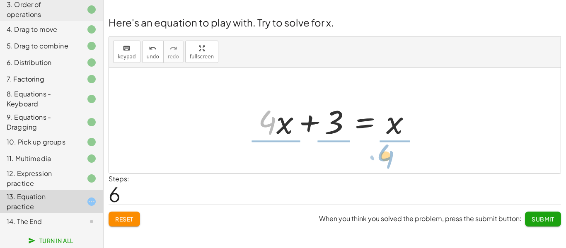
drag, startPoint x: 273, startPoint y: 130, endPoint x: 391, endPoint y: 164, distance: 122.9
click at [391, 164] on div "+ · 4 · x + 1 = + · 2 · ( + x − 1 ) − x + · 4 · x + 1 = + · 2 · x − · 2 · 1 − x…" at bounding box center [335, 121] width 452 height 106
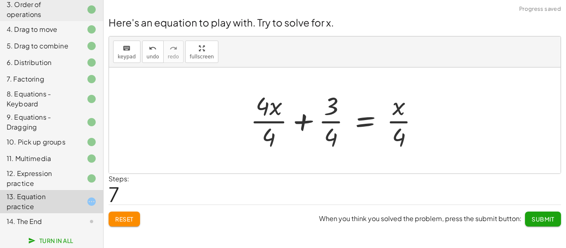
click at [333, 121] on div at bounding box center [338, 121] width 184 height 64
click at [274, 126] on div at bounding box center [338, 121] width 184 height 64
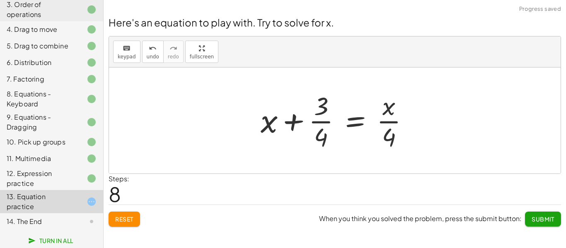
click at [392, 127] on div at bounding box center [338, 121] width 163 height 64
click at [128, 214] on button "Reset" at bounding box center [124, 219] width 31 height 15
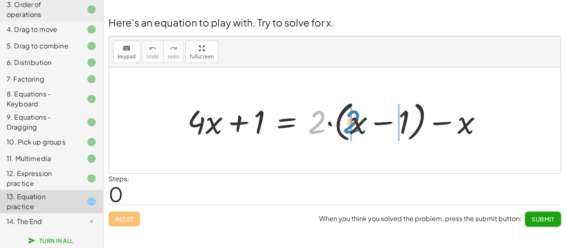
drag, startPoint x: 315, startPoint y: 135, endPoint x: 350, endPoint y: 134, distance: 34.8
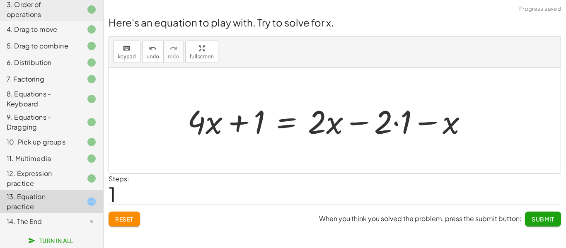
click at [385, 128] on div at bounding box center [330, 120] width 295 height 43
click at [394, 125] on div at bounding box center [330, 120] width 295 height 43
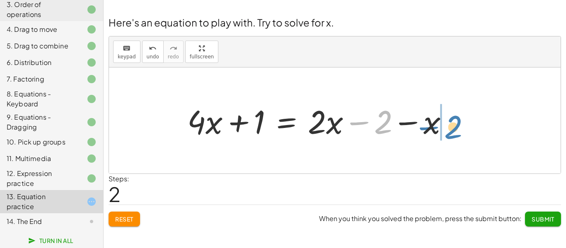
drag, startPoint x: 390, startPoint y: 124, endPoint x: 523, endPoint y: 131, distance: 133.2
click at [523, 131] on div "+ · 4 · x + 1 = + · 2 · ( + x − 1 ) − x + · 4 · x + 1 = + · 2 · x − · 2 · 1 − x…" at bounding box center [335, 121] width 452 height 106
drag, startPoint x: 378, startPoint y: 132, endPoint x: 457, endPoint y: 121, distance: 80.0
click at [457, 121] on div at bounding box center [321, 120] width 276 height 43
click at [358, 126] on div at bounding box center [321, 120] width 276 height 43
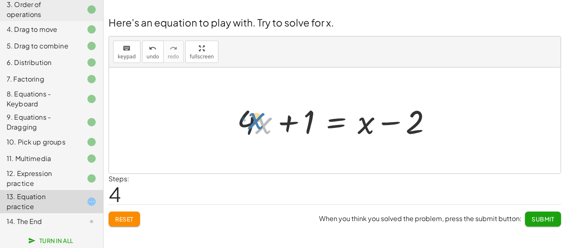
drag, startPoint x: 262, startPoint y: 127, endPoint x: 257, endPoint y: 123, distance: 6.7
click at [257, 123] on div at bounding box center [338, 120] width 210 height 43
click at [336, 120] on div at bounding box center [338, 120] width 210 height 43
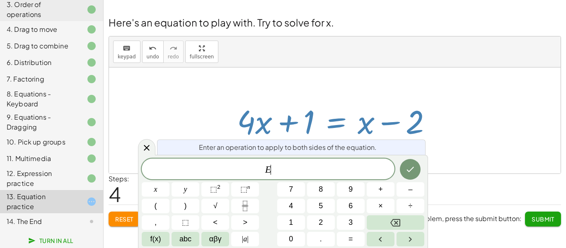
scroll to position [1, 0]
click at [150, 186] on button "x" at bounding box center [156, 189] width 28 height 15
click at [417, 174] on button "Done" at bounding box center [410, 169] width 21 height 21
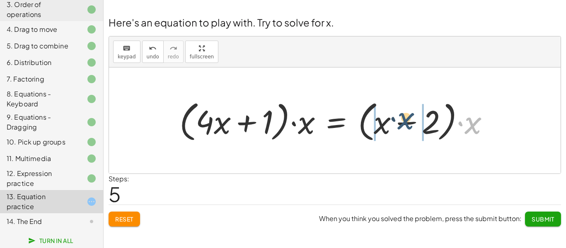
drag, startPoint x: 470, startPoint y: 129, endPoint x: 402, endPoint y: 125, distance: 68.1
click at [402, 125] on div at bounding box center [337, 121] width 325 height 48
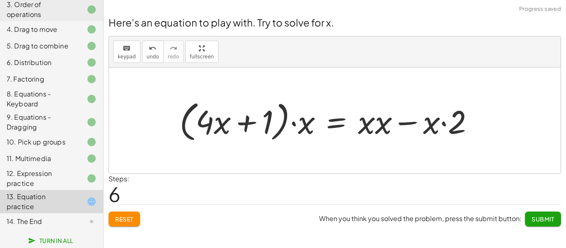
click at [385, 126] on div at bounding box center [330, 121] width 310 height 48
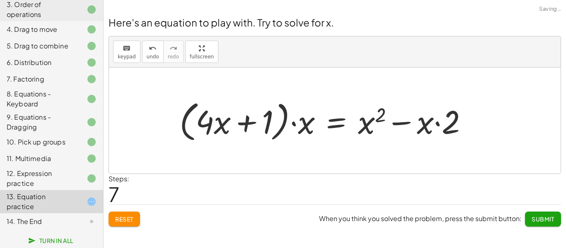
click at [377, 121] on div at bounding box center [326, 121] width 303 height 48
click at [128, 221] on span "Reset" at bounding box center [124, 219] width 18 height 7
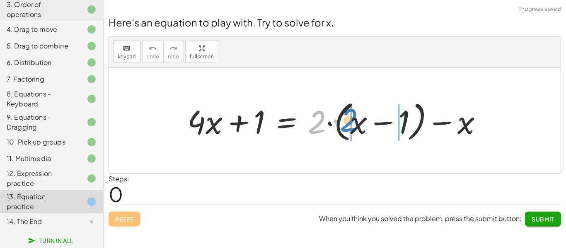
drag, startPoint x: 315, startPoint y: 133, endPoint x: 347, endPoint y: 131, distance: 32.0
click at [347, 131] on div at bounding box center [338, 121] width 310 height 48
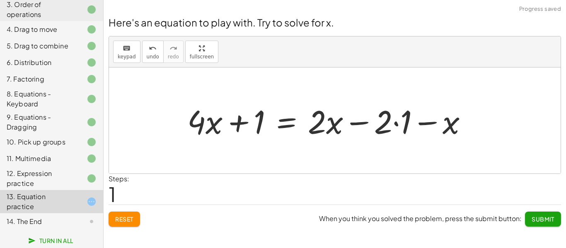
click at [390, 125] on div at bounding box center [330, 120] width 295 height 43
click at [396, 125] on div at bounding box center [330, 120] width 295 height 43
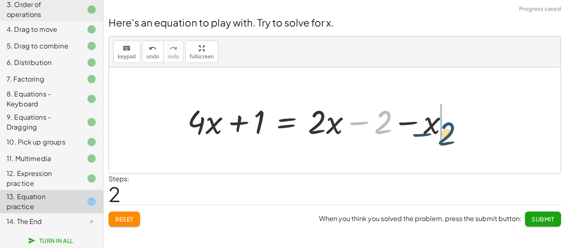
drag, startPoint x: 384, startPoint y: 124, endPoint x: 454, endPoint y: 133, distance: 70.2
click at [454, 133] on div at bounding box center [321, 120] width 276 height 43
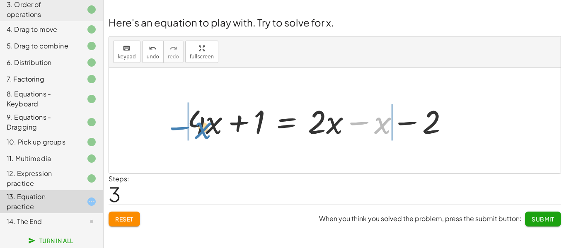
drag, startPoint x: 376, startPoint y: 123, endPoint x: 197, endPoint y: 127, distance: 179.5
click at [197, 127] on div at bounding box center [321, 120] width 276 height 43
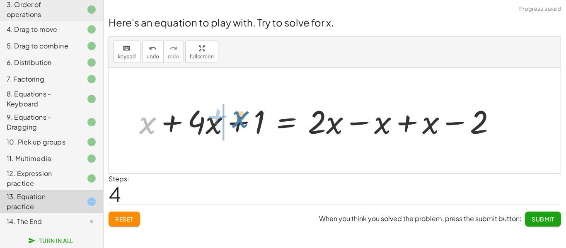
drag, startPoint x: 147, startPoint y: 123, endPoint x: 240, endPoint y: 117, distance: 92.6
click at [240, 117] on div at bounding box center [321, 120] width 372 height 43
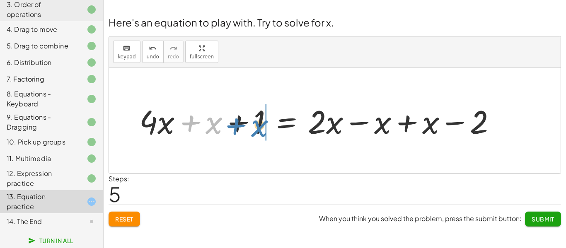
drag, startPoint x: 209, startPoint y: 119, endPoint x: 254, endPoint y: 122, distance: 45.7
click at [254, 122] on div at bounding box center [321, 120] width 372 height 43
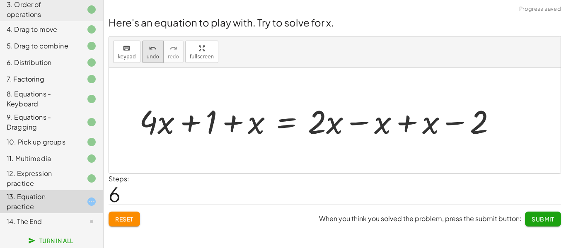
click at [147, 49] on div "undo" at bounding box center [153, 48] width 12 height 10
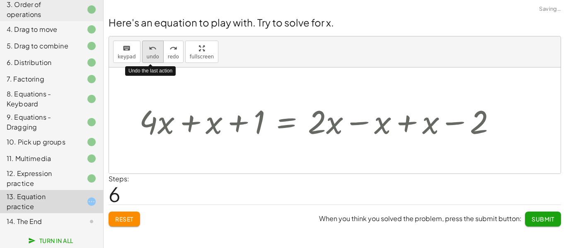
click at [147, 49] on div "undo" at bounding box center [153, 48] width 12 height 10
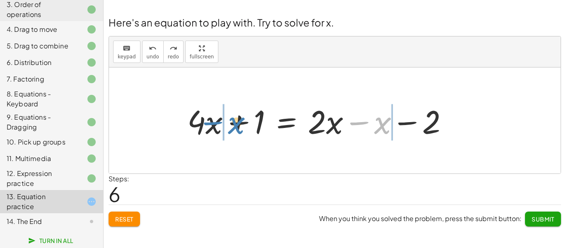
drag, startPoint x: 376, startPoint y: 129, endPoint x: 229, endPoint y: 129, distance: 147.1
click at [229, 129] on div at bounding box center [321, 120] width 276 height 43
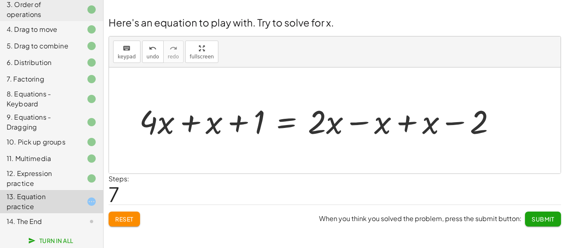
click at [130, 225] on button "Reset" at bounding box center [124, 219] width 31 height 15
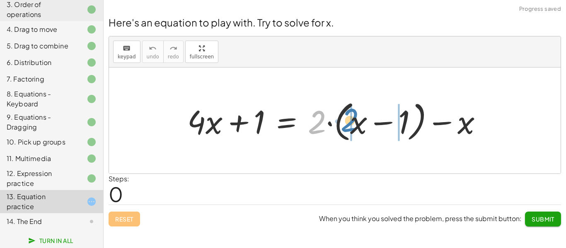
drag, startPoint x: 322, startPoint y: 128, endPoint x: 356, endPoint y: 126, distance: 34.0
click at [356, 126] on div at bounding box center [338, 121] width 310 height 48
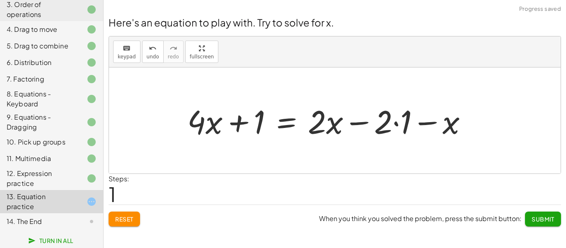
click at [394, 120] on div at bounding box center [330, 120] width 295 height 43
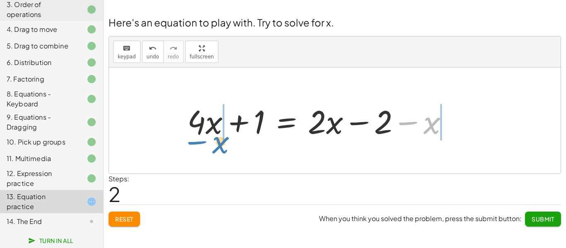
drag, startPoint x: 435, startPoint y: 128, endPoint x: 225, endPoint y: 147, distance: 211.0
click at [225, 147] on div "+ · 4 · x + 1 = + · 2 · ( + x − 1 ) − x + · 4 · x + 1 = + · 2 · x − · 2 · 1 − x…" at bounding box center [335, 121] width 452 height 106
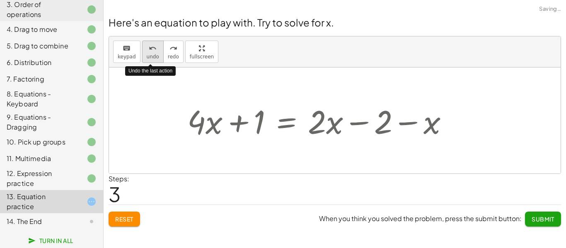
click at [143, 60] on button "undo undo" at bounding box center [153, 52] width 22 height 22
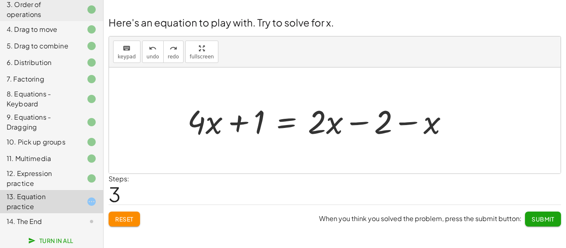
click at [363, 125] on div at bounding box center [321, 120] width 276 height 43
drag, startPoint x: 388, startPoint y: 124, endPoint x: 465, endPoint y: 128, distance: 76.8
click at [465, 128] on div "+ · 4 · x + 1 = + · 2 · ( + x − 1 ) − x + · 4 · x + 1 = + · 2 · x − · 2 · 1 − x…" at bounding box center [335, 121] width 452 height 106
click at [363, 125] on div at bounding box center [321, 120] width 276 height 43
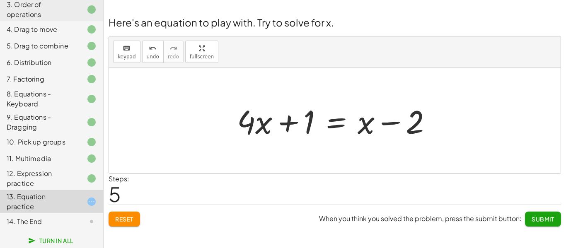
click at [342, 124] on div at bounding box center [338, 120] width 210 height 43
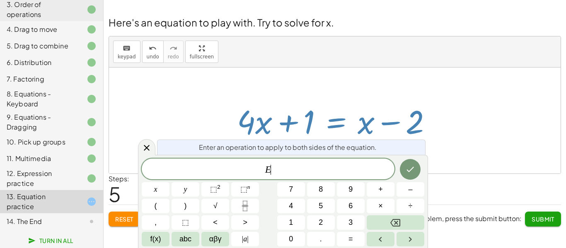
scroll to position [2, 0]
click at [419, 192] on button "–" at bounding box center [411, 189] width 28 height 15
click at [165, 189] on button "x" at bounding box center [156, 189] width 28 height 15
click at [412, 164] on button "Done" at bounding box center [410, 169] width 21 height 21
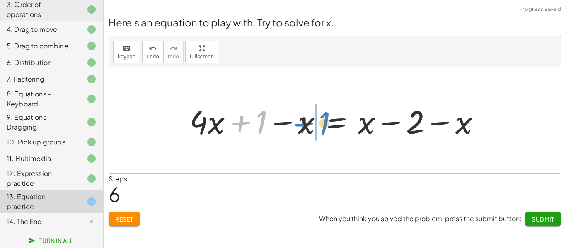
drag, startPoint x: 244, startPoint y: 124, endPoint x: 307, endPoint y: 125, distance: 63.0
click at [307, 125] on div at bounding box center [338, 120] width 306 height 43
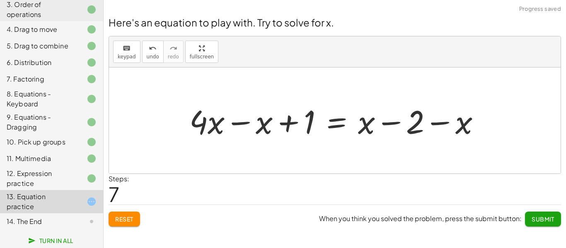
click at [245, 124] on div at bounding box center [338, 120] width 306 height 43
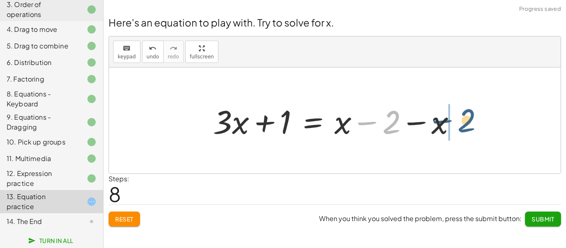
drag, startPoint x: 396, startPoint y: 121, endPoint x: 481, endPoint y: 119, distance: 84.6
click at [481, 119] on div "+ · 4 · x + 1 = + · 2 · ( + x − 1 ) − x + · 4 · x + 1 = + · 2 · x − · 2 · 1 − x…" at bounding box center [335, 121] width 452 height 106
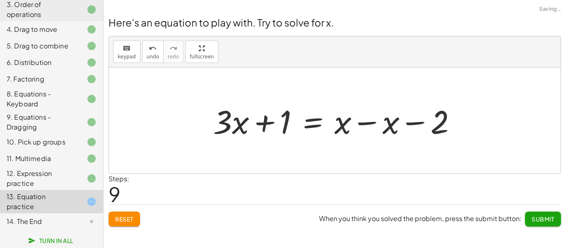
click at [376, 124] on div at bounding box center [338, 120] width 258 height 43
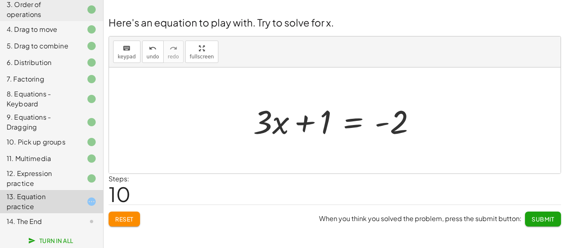
click at [349, 125] on div at bounding box center [338, 120] width 178 height 43
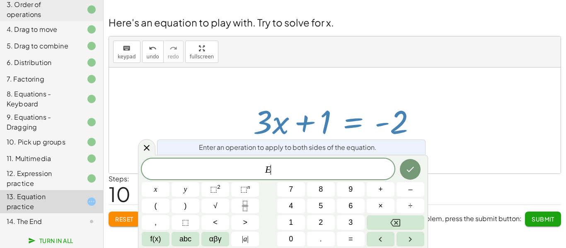
scroll to position [2, 0]
click at [414, 187] on button "–" at bounding box center [411, 189] width 28 height 15
click at [301, 223] on button "1" at bounding box center [291, 223] width 28 height 15
click at [412, 172] on icon "Done" at bounding box center [410, 170] width 10 height 10
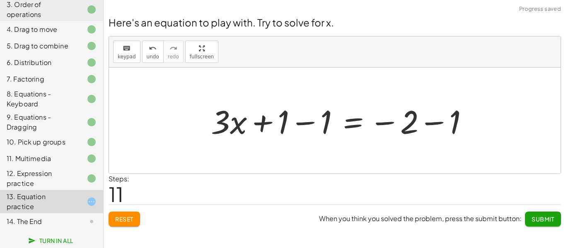
click at [426, 126] on div at bounding box center [343, 120] width 273 height 43
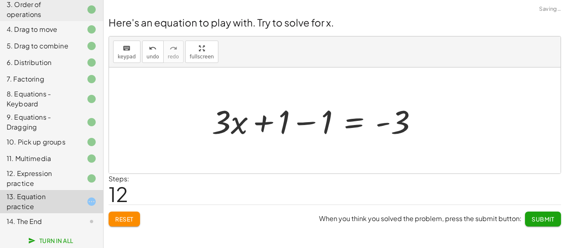
click at [296, 127] on div at bounding box center [318, 120] width 221 height 43
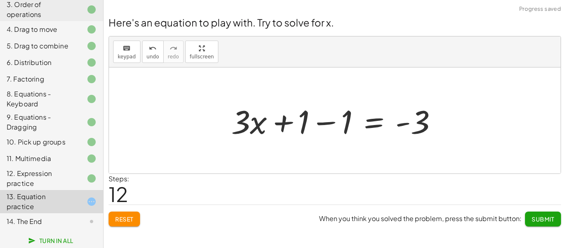
click at [319, 127] on div at bounding box center [338, 120] width 221 height 43
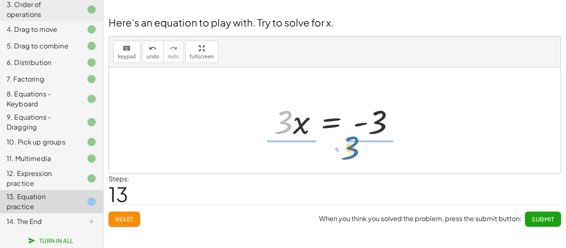
drag, startPoint x: 287, startPoint y: 128, endPoint x: 355, endPoint y: 154, distance: 72.3
click at [355, 154] on div "+ · 4 · x + 1 = + · 2 · ( + x − 1 ) − x + · 4 · x + 1 = + · 2 · x − · 2 · 1 − x…" at bounding box center [335, 121] width 452 height 106
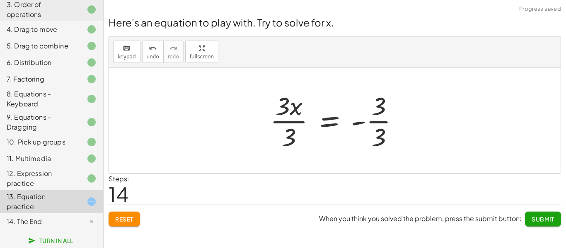
click at [378, 128] on div at bounding box center [338, 121] width 144 height 64
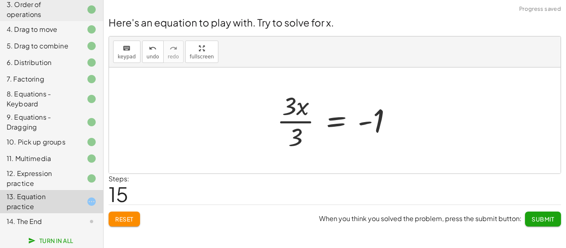
click at [290, 124] on div at bounding box center [338, 121] width 130 height 64
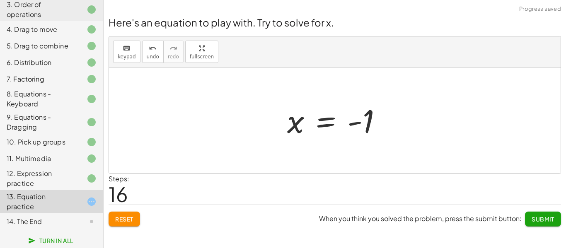
click at [540, 216] on span "Submit" at bounding box center [543, 219] width 23 height 7
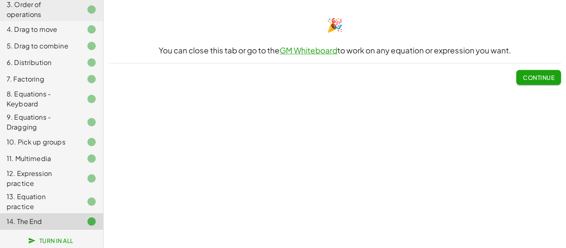
click at [323, 51] on link "GM Whiteboard" at bounding box center [309, 51] width 58 height 10
click at [525, 80] on span "Continue" at bounding box center [538, 77] width 31 height 7
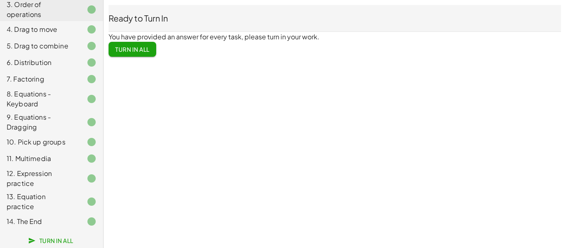
click at [142, 50] on span "Turn In All" at bounding box center [132, 49] width 34 height 7
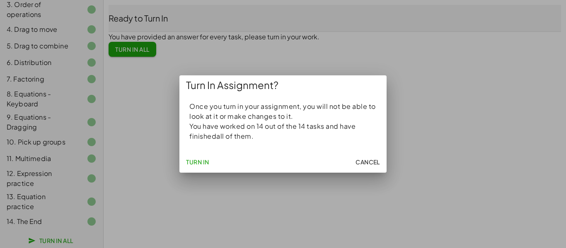
click at [196, 161] on span "Turn In" at bounding box center [197, 161] width 23 height 7
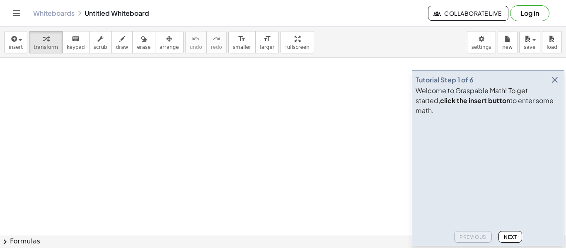
click at [555, 85] on icon "button" at bounding box center [555, 80] width 10 height 10
